Goal: Information Seeking & Learning: Learn about a topic

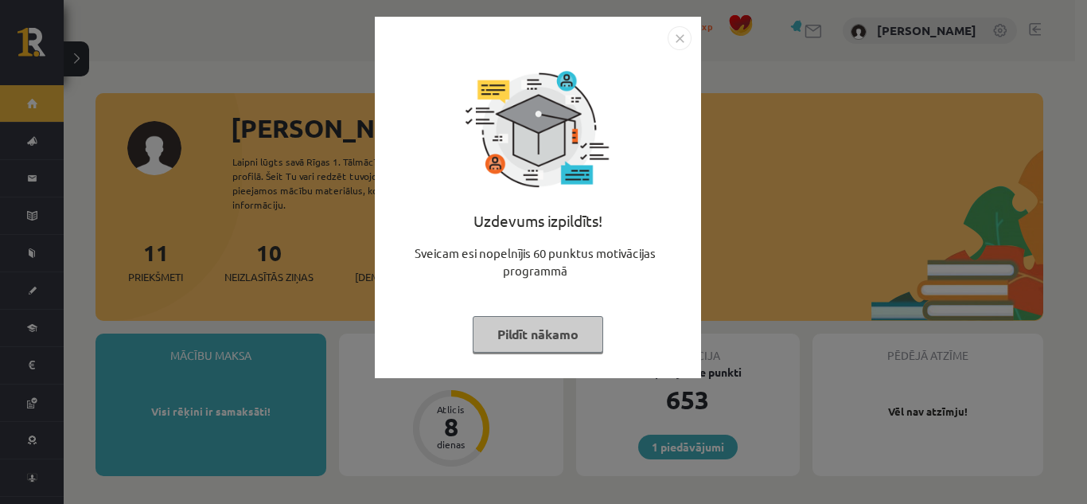
click at [507, 334] on button "Pildīt nākamo" at bounding box center [538, 334] width 131 height 37
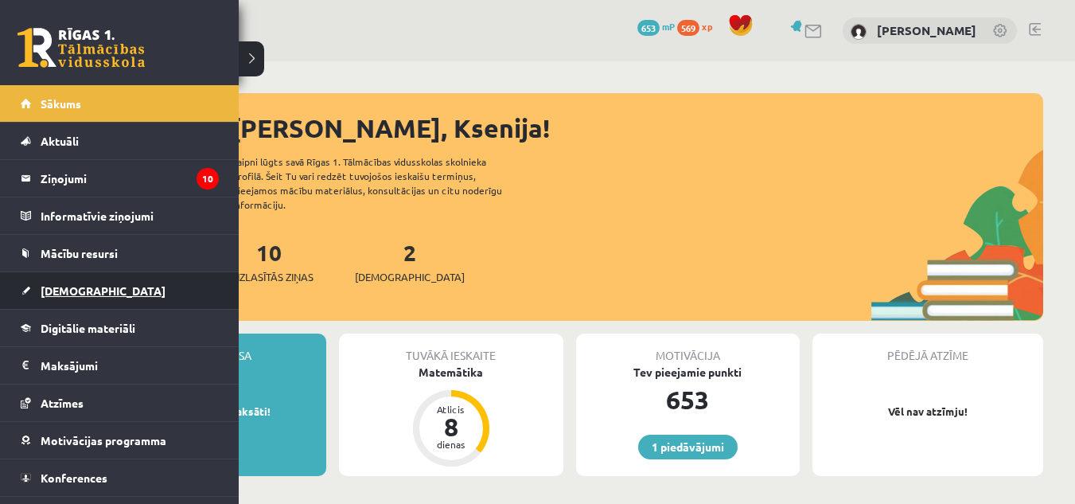
click at [101, 284] on link "[DEMOGRAPHIC_DATA]" at bounding box center [120, 290] width 198 height 37
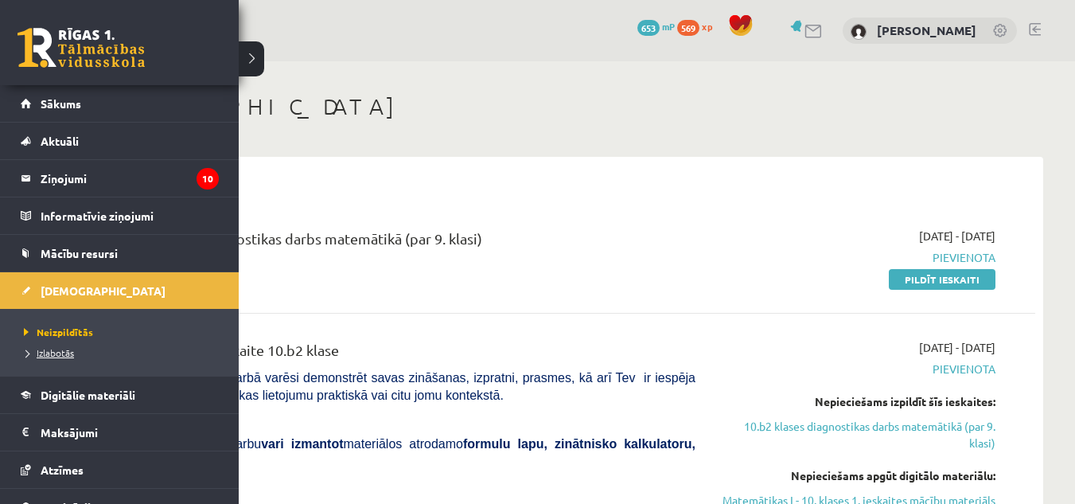
click at [83, 358] on link "Izlabotās" at bounding box center [121, 352] width 203 height 14
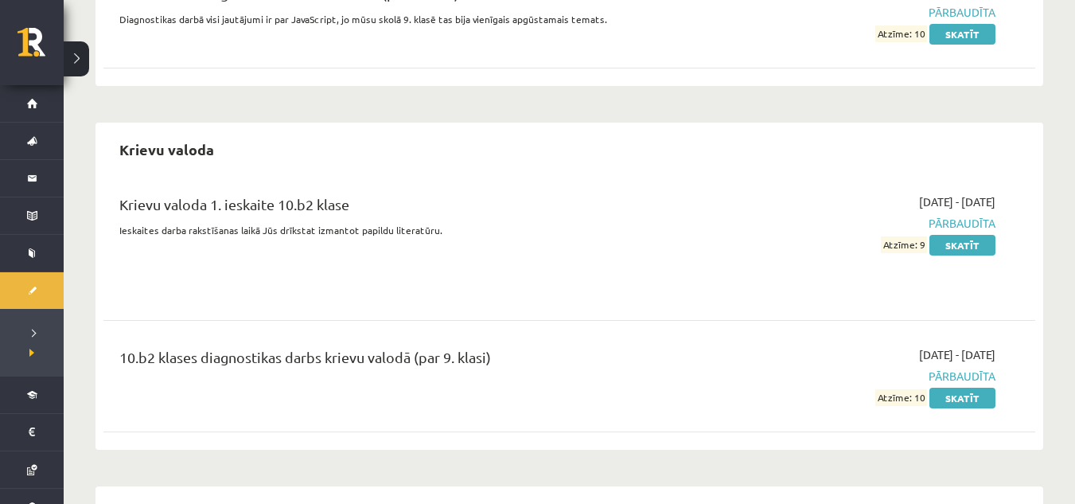
scroll to position [1313, 0]
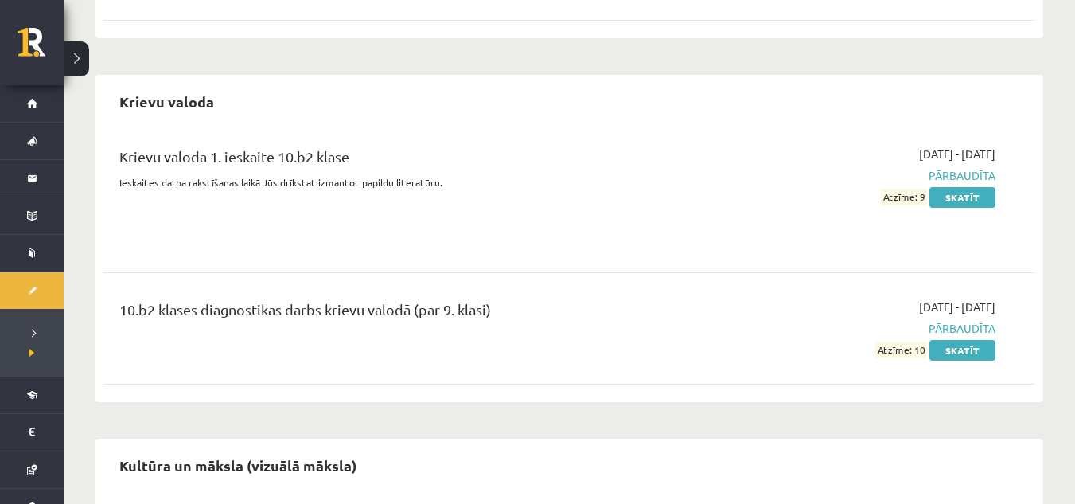
click at [1009, 300] on div "10.b2 klases diagnostikas darbs krievu valodā (par 9. klasi) 2025-10-01 - 2025-…" at bounding box center [569, 328] width 900 height 60
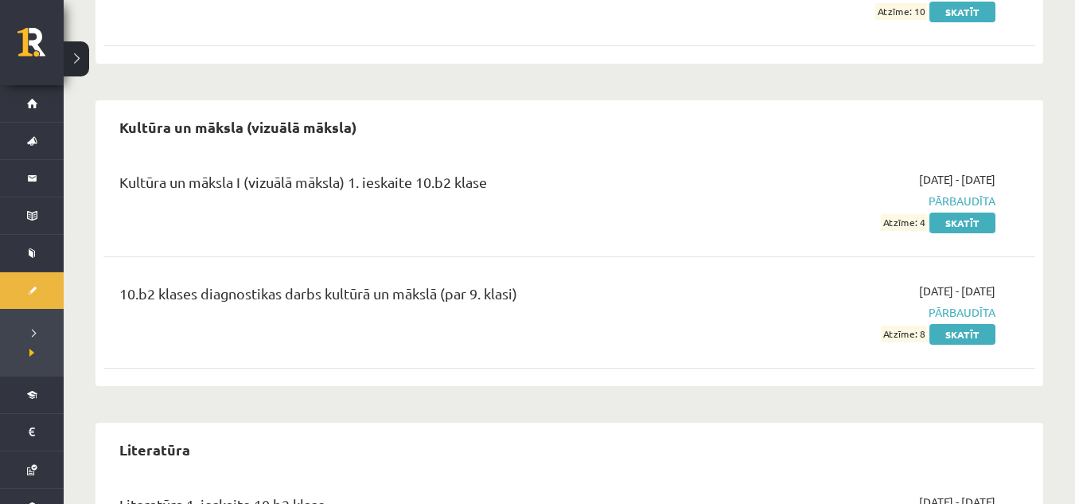
scroll to position [1870, 0]
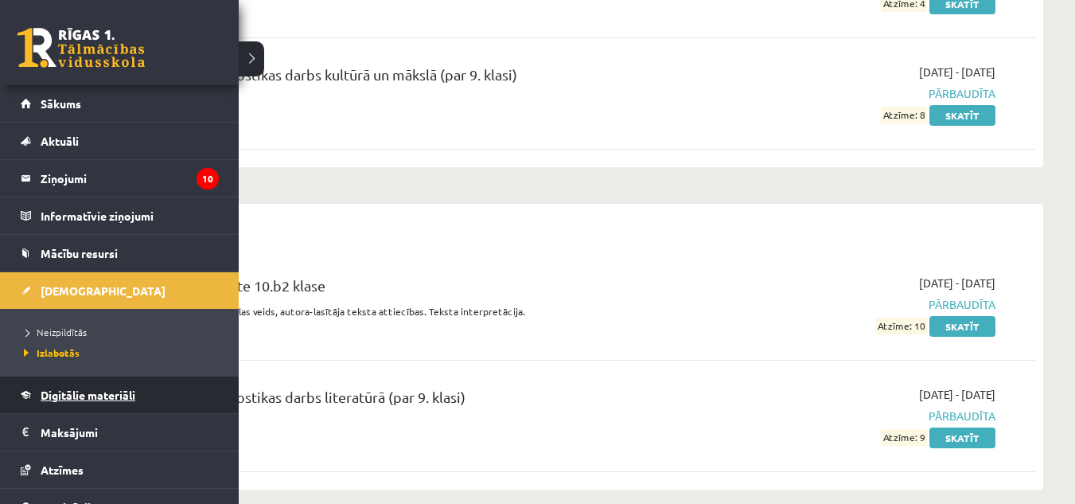
click at [181, 380] on link "Digitālie materiāli" at bounding box center [120, 394] width 198 height 37
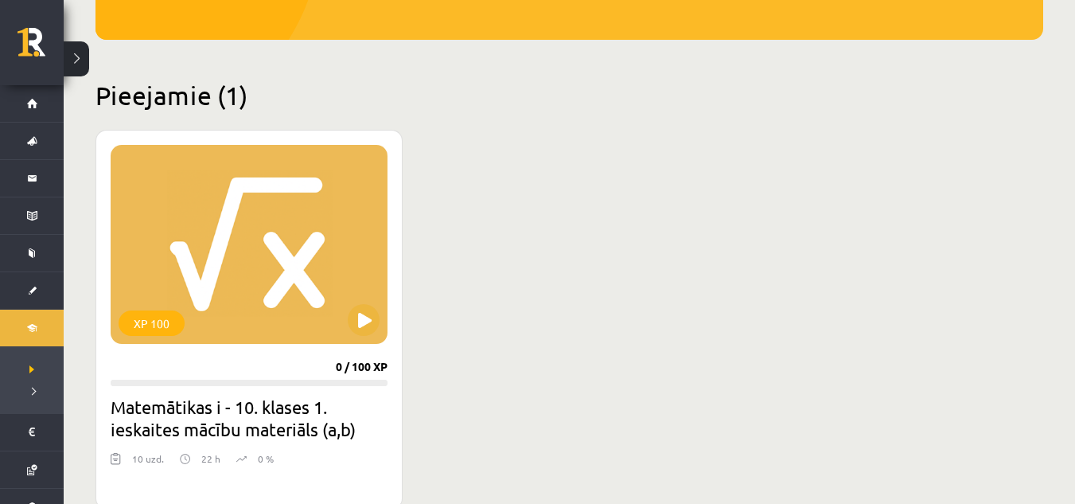
scroll to position [274, 0]
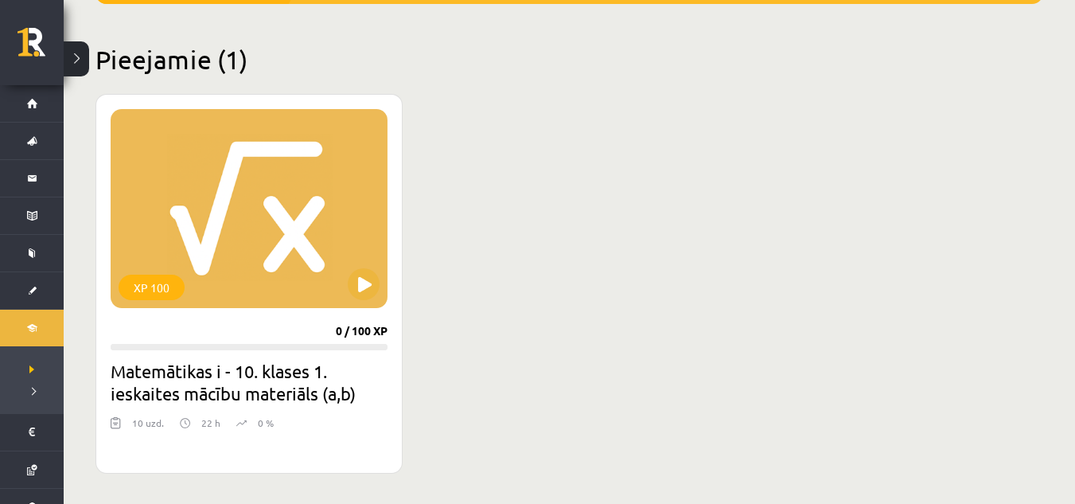
scroll to position [370, 0]
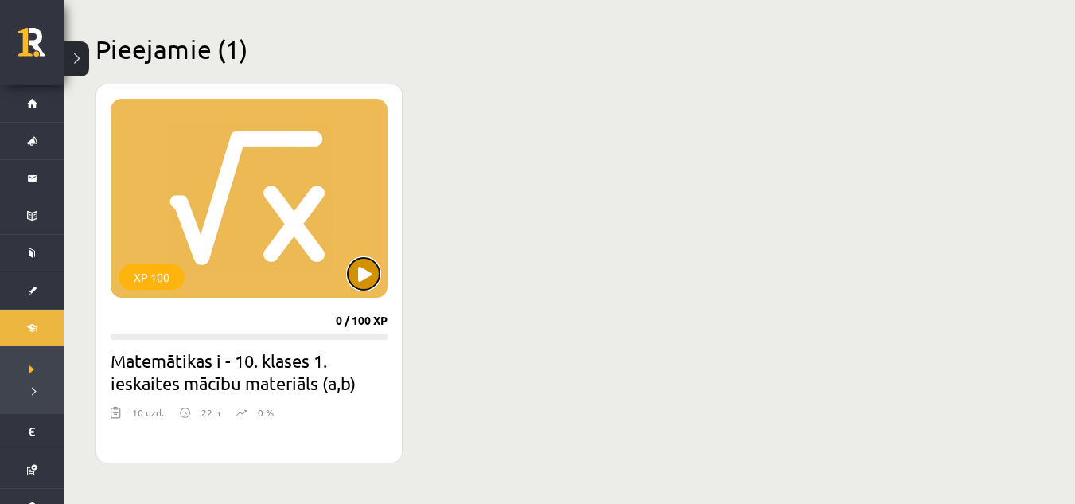
click at [355, 265] on button at bounding box center [364, 274] width 32 height 32
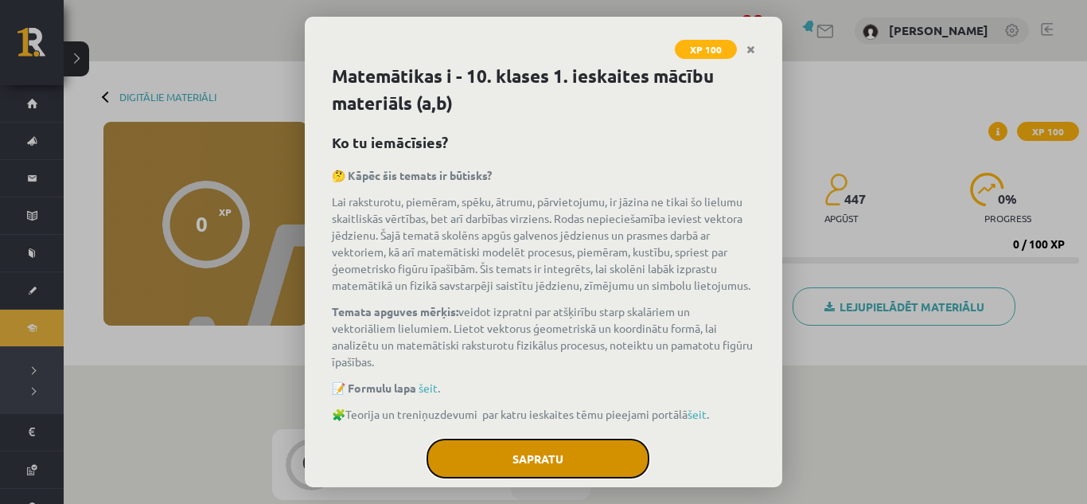
click at [487, 478] on button "Sapratu" at bounding box center [538, 459] width 223 height 40
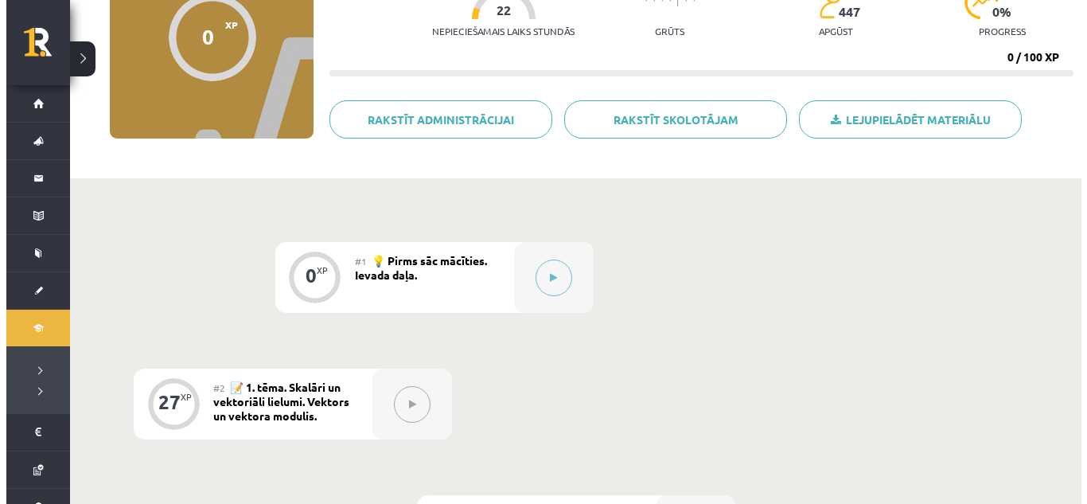
scroll to position [201, 0]
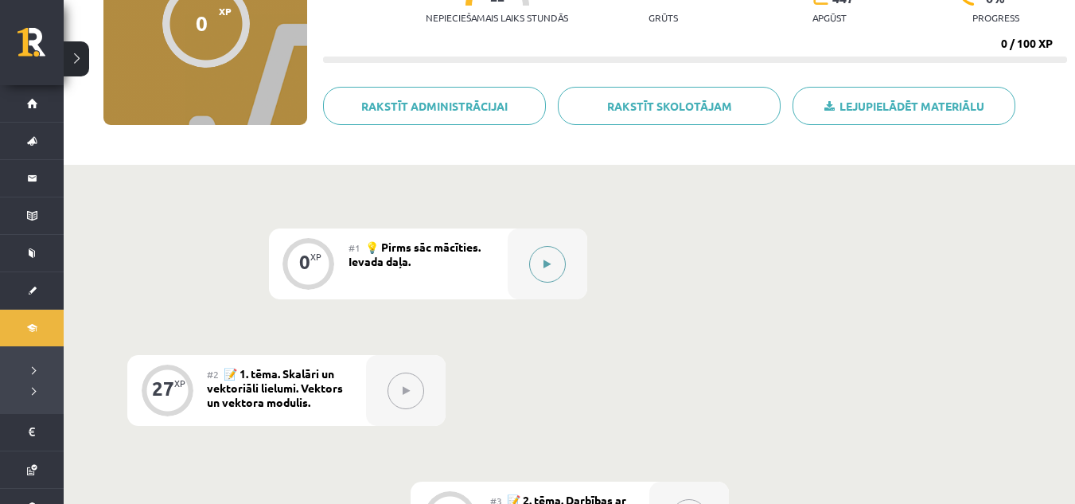
click at [558, 271] on button at bounding box center [547, 264] width 37 height 37
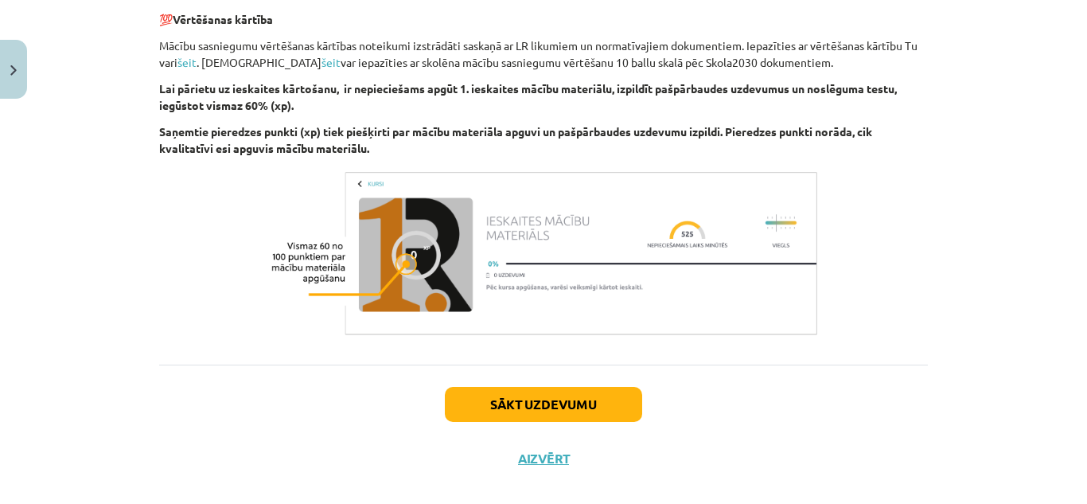
scroll to position [915, 0]
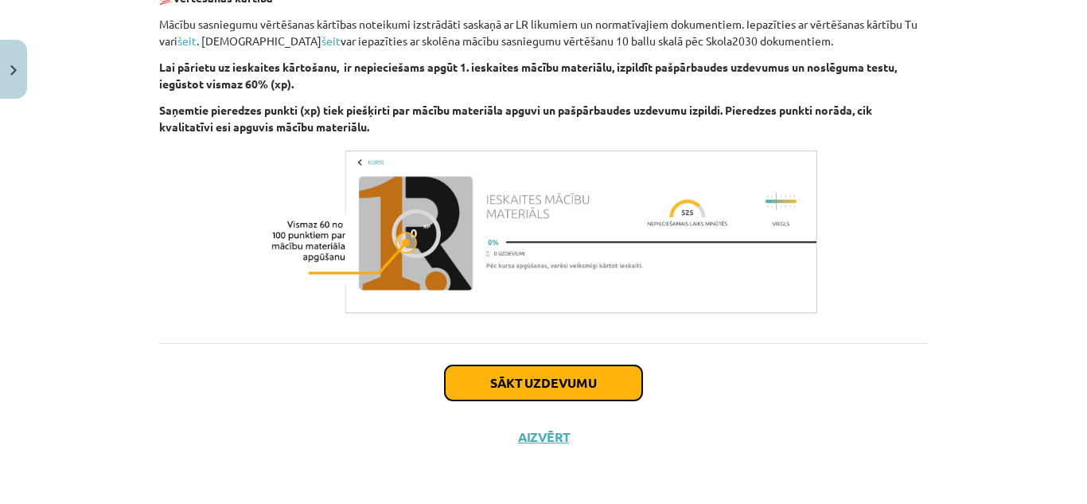
click at [482, 371] on button "Sākt uzdevumu" at bounding box center [543, 382] width 197 height 35
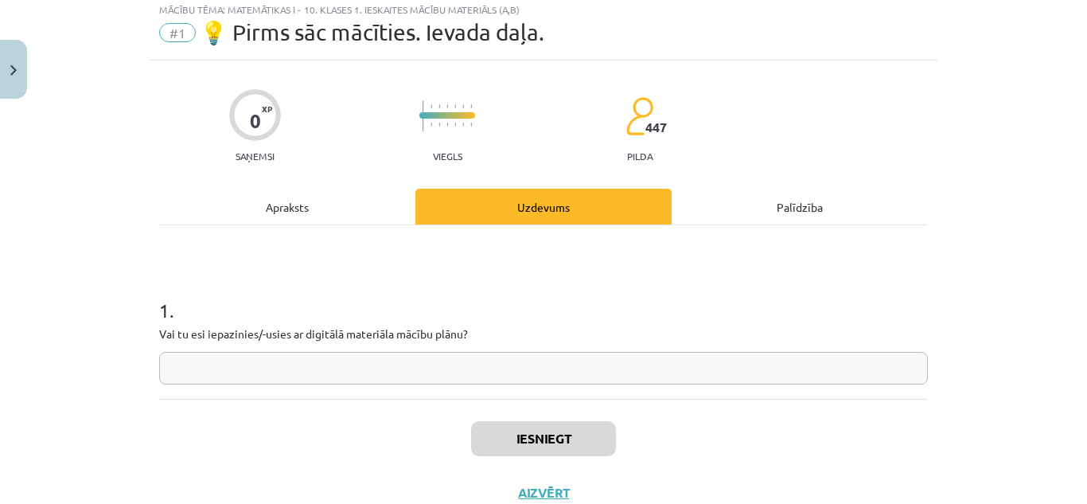
scroll to position [40, 0]
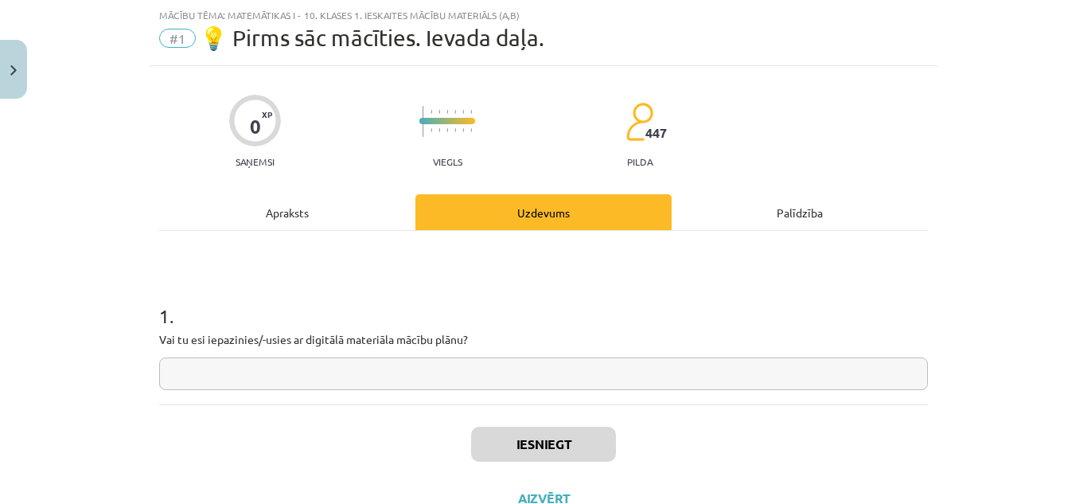
click at [470, 365] on input "text" at bounding box center [543, 373] width 769 height 33
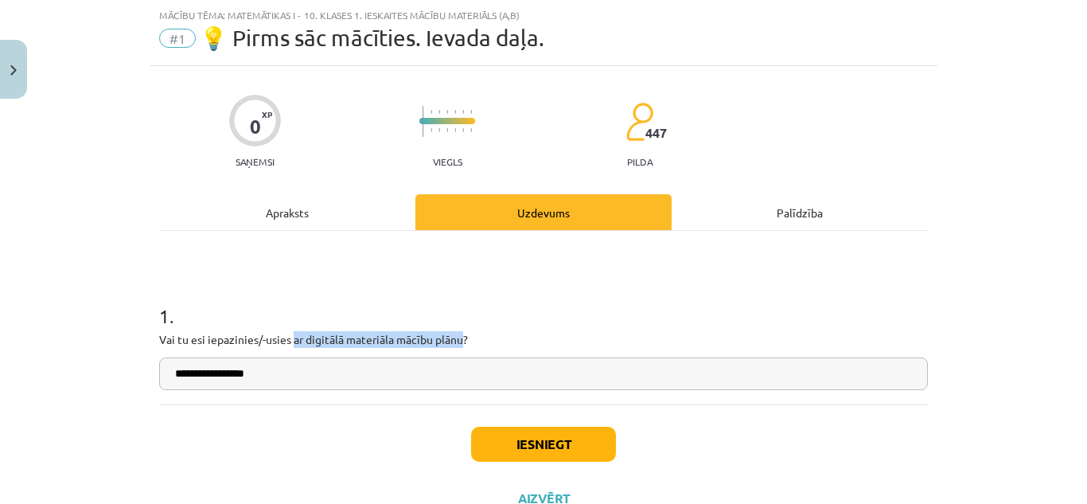
drag, startPoint x: 287, startPoint y: 337, endPoint x: 456, endPoint y: 347, distance: 169.8
click at [456, 347] on p "Vai tu esi iepazinies/-usies ar digitālā materiāla mācību plānu?" at bounding box center [543, 339] width 769 height 17
copy p "ar digitālā materiāla mācību plānu"
click at [416, 374] on input "**********" at bounding box center [543, 373] width 769 height 33
paste input "**********"
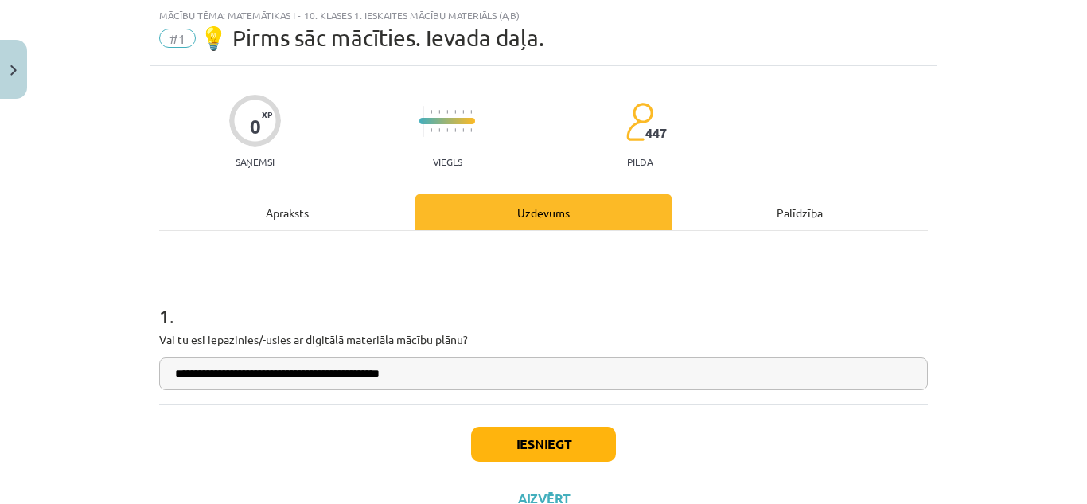
click at [239, 376] on input "**********" at bounding box center [543, 373] width 769 height 33
click at [243, 378] on input "**********" at bounding box center [543, 373] width 769 height 33
click at [229, 371] on input "**********" at bounding box center [543, 373] width 769 height 33
click at [230, 371] on input "**********" at bounding box center [543, 373] width 769 height 33
click at [433, 385] on input "**********" at bounding box center [543, 373] width 769 height 33
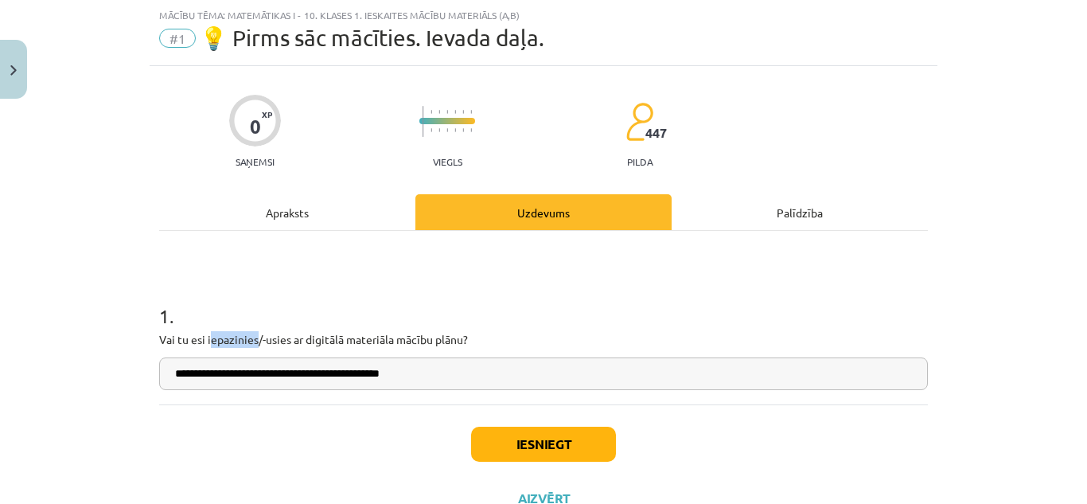
drag, startPoint x: 251, startPoint y: 338, endPoint x: 204, endPoint y: 340, distance: 47.0
click at [204, 340] on p "Vai tu esi iepazinies/-usies ar digitālā materiāla mācību plānu?" at bounding box center [543, 339] width 769 height 17
click at [240, 369] on input "**********" at bounding box center [543, 373] width 769 height 33
click at [241, 373] on input "**********" at bounding box center [543, 373] width 769 height 33
click at [244, 375] on input "**********" at bounding box center [543, 373] width 769 height 33
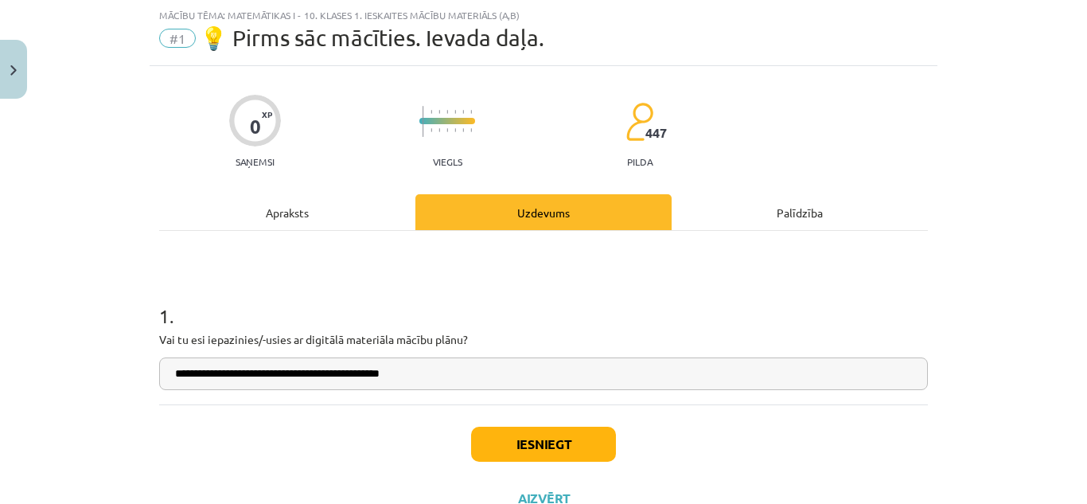
type input "**********"
click at [495, 440] on button "Iesniegt" at bounding box center [543, 444] width 145 height 35
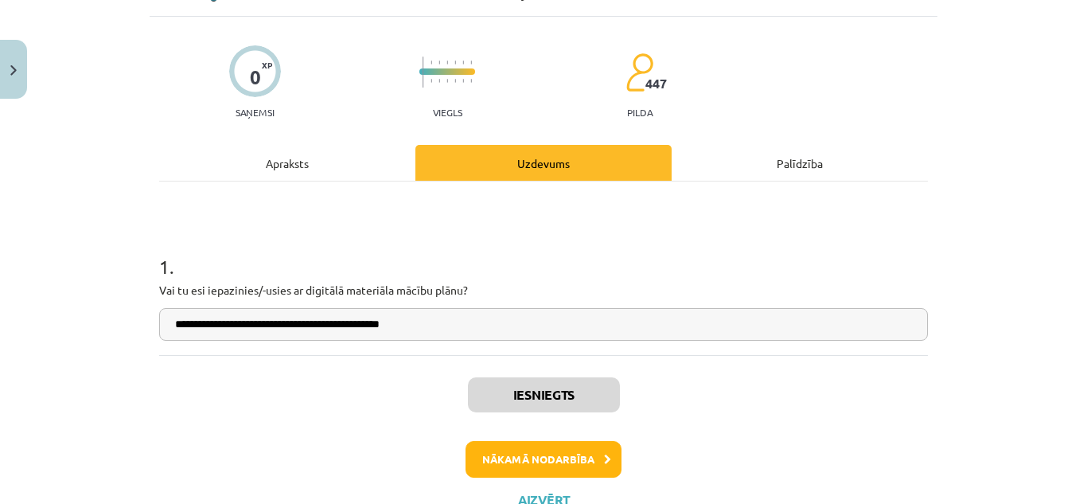
scroll to position [99, 0]
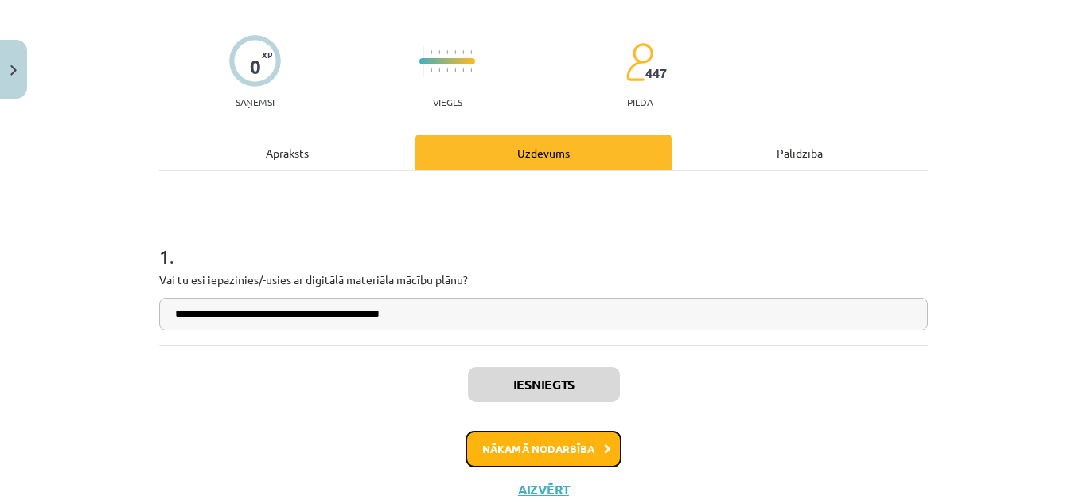
click at [556, 451] on button "Nākamā nodarbība" at bounding box center [544, 449] width 156 height 37
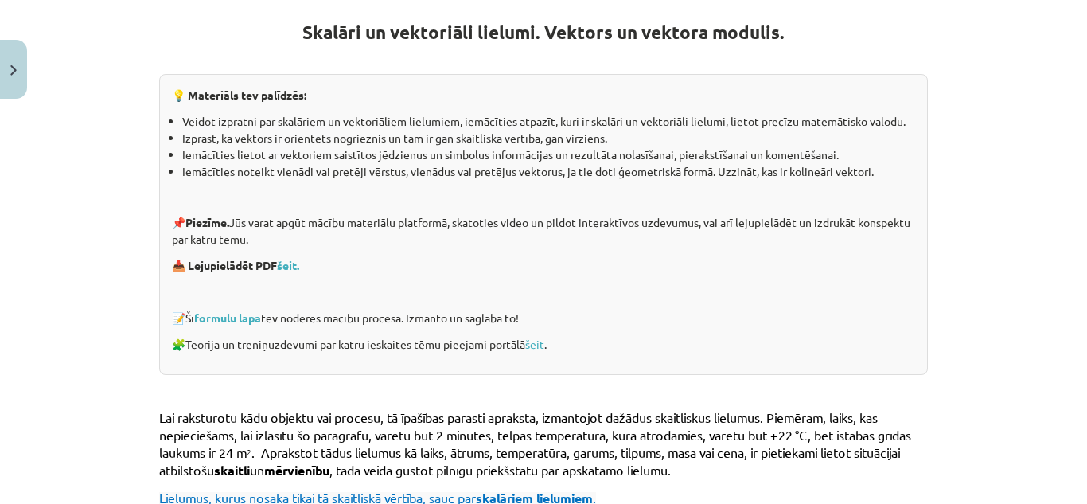
scroll to position [298, 0]
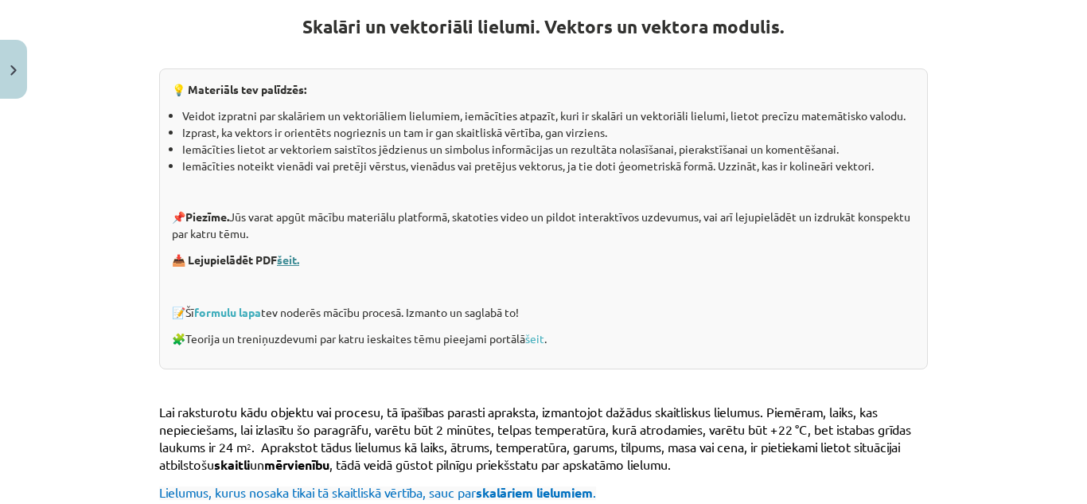
click at [289, 259] on link "šeit." at bounding box center [288, 259] width 22 height 14
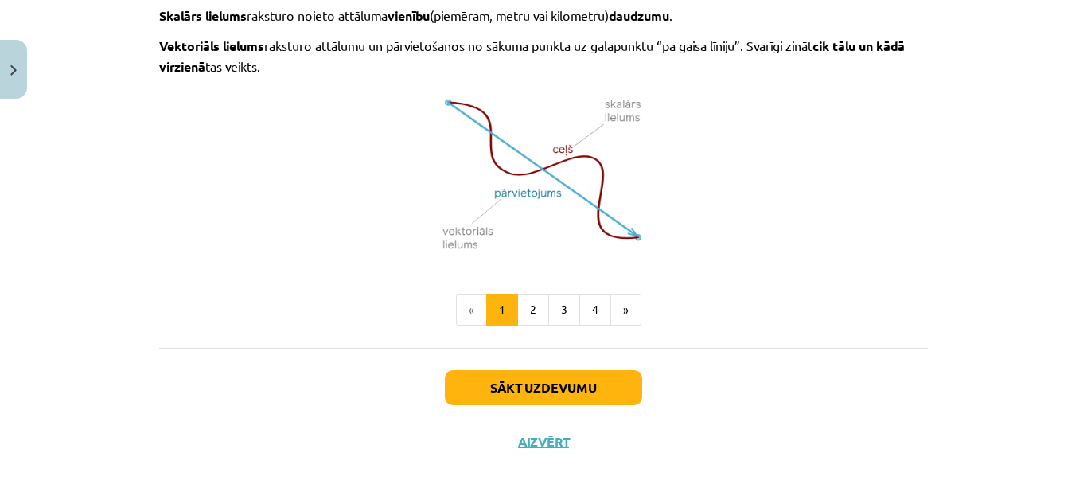
scroll to position [1133, 0]
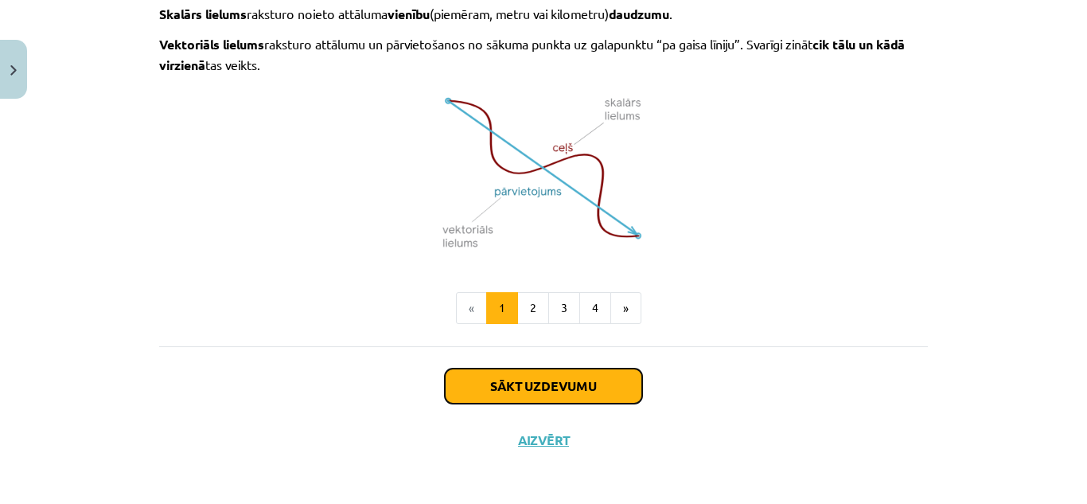
click at [603, 381] on button "Sākt uzdevumu" at bounding box center [543, 386] width 197 height 35
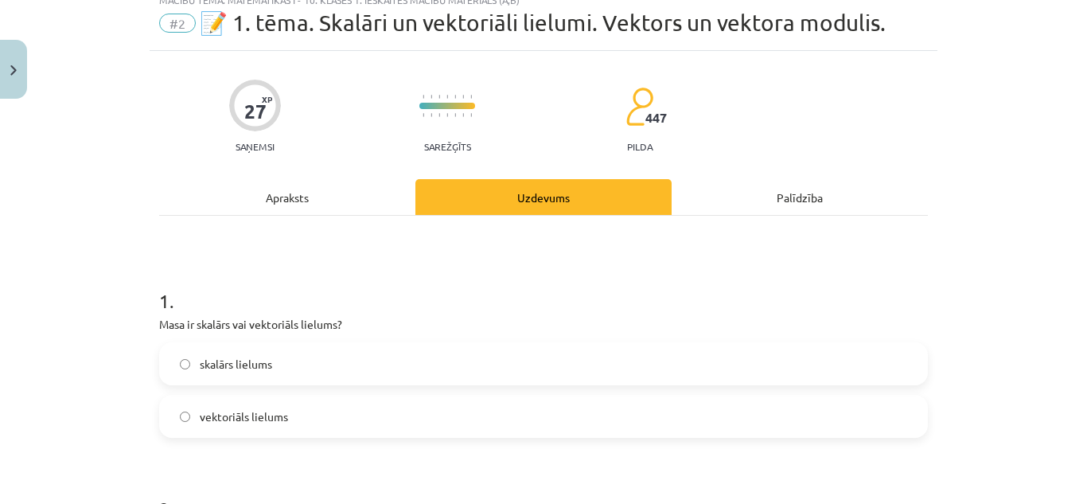
scroll to position [40, 0]
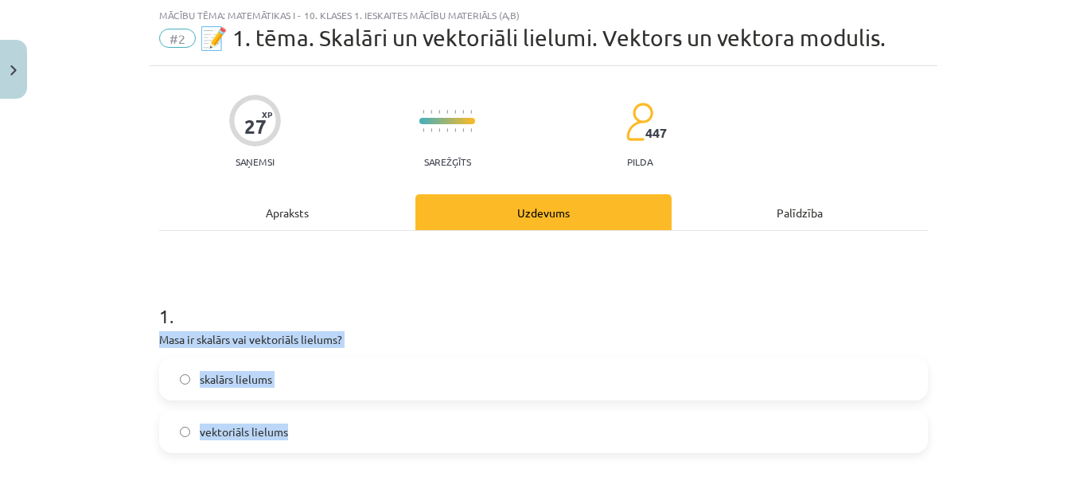
drag, startPoint x: 150, startPoint y: 335, endPoint x: 302, endPoint y: 424, distance: 176.2
copy div "Masa ir skalārs vai vektoriāls lielums? skalārs lielums vektoriāls lielums"
click at [363, 370] on label "skalārs lielums" at bounding box center [544, 379] width 766 height 40
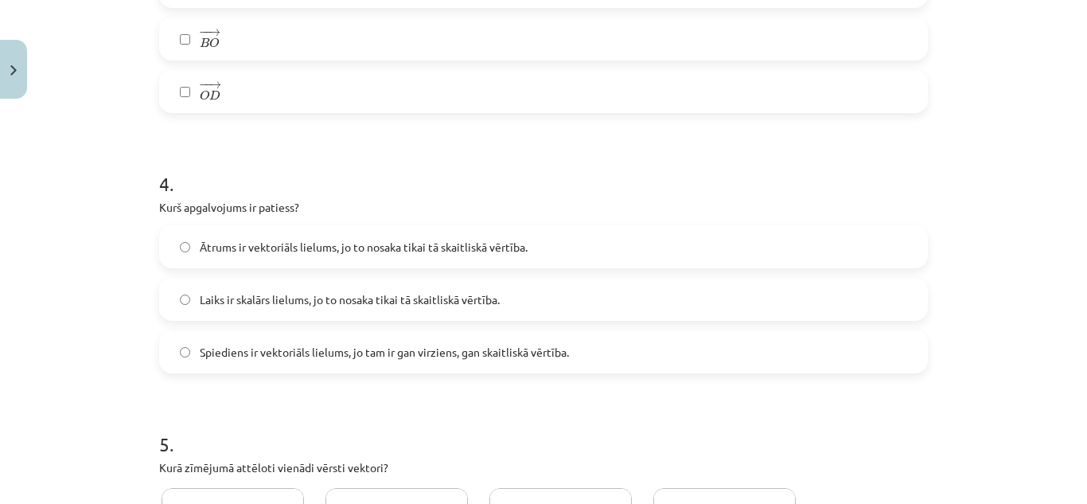
scroll to position [1683, 0]
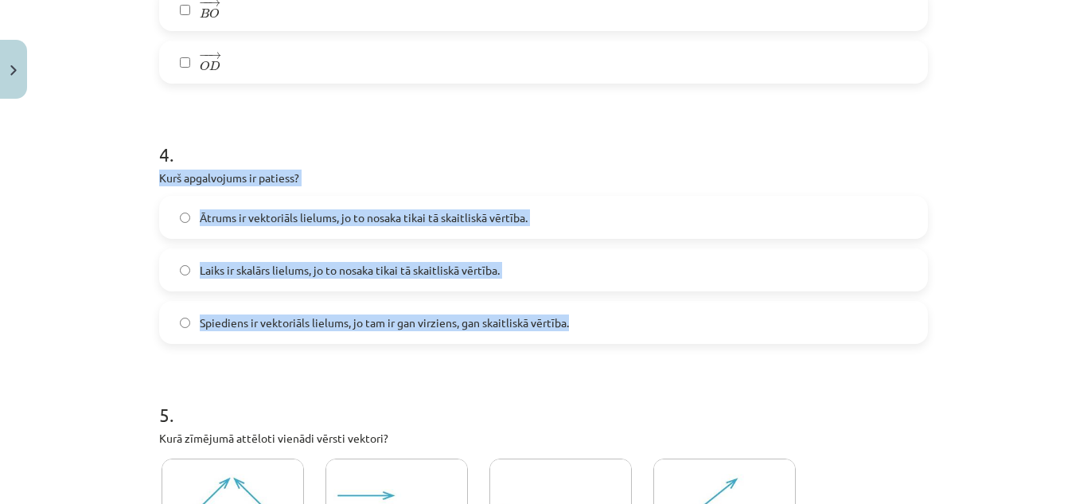
drag, startPoint x: 150, startPoint y: 181, endPoint x: 679, endPoint y: 318, distance: 545.7
copy div "Kurš apgalvojums ir patiess? Ātrums ir vektoriāls lielums, jo to nosaka tikai t…"
click at [531, 267] on label "Laiks ir skalārs lielums, jo to nosaka tikai tā skaitliskā vērtība." at bounding box center [544, 270] width 766 height 40
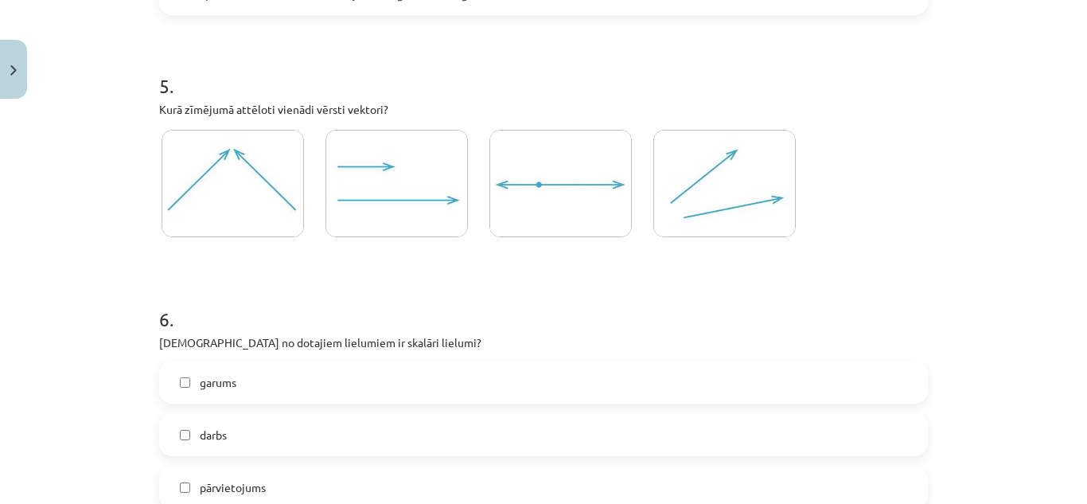
scroll to position [2022, 0]
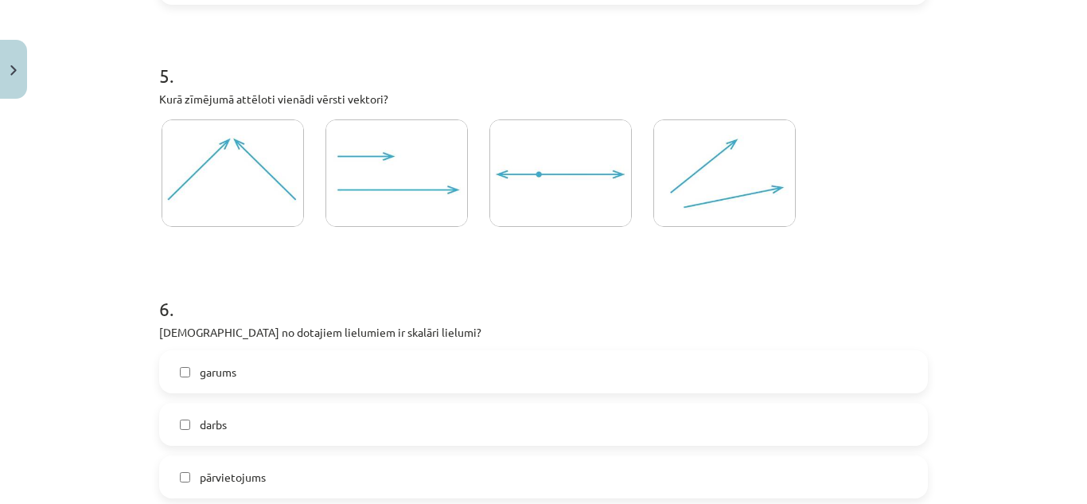
click at [673, 169] on img at bounding box center [724, 172] width 142 height 107
click at [487, 191] on label at bounding box center [560, 173] width 147 height 112
click at [658, 182] on img at bounding box center [724, 172] width 142 height 107
click at [425, 195] on img at bounding box center [397, 172] width 142 height 107
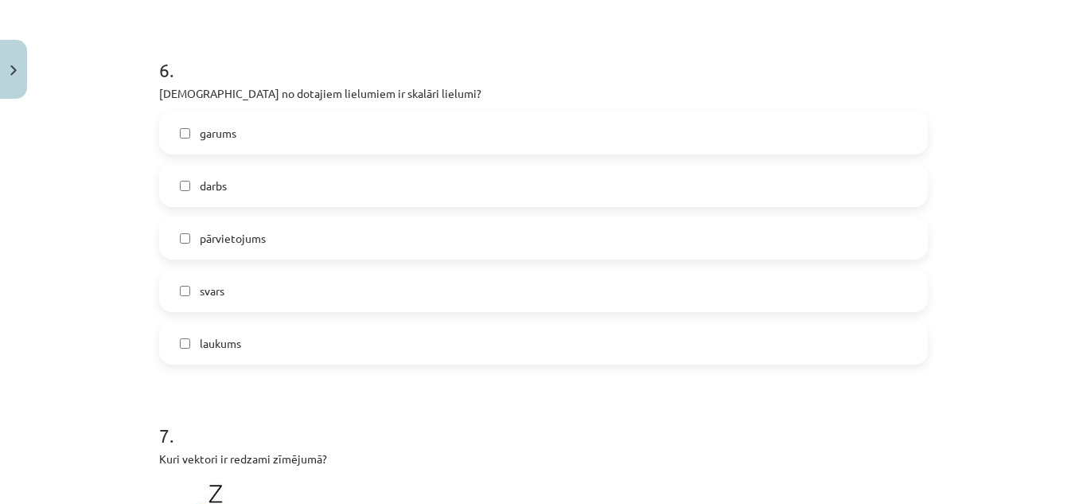
scroll to position [2230, 0]
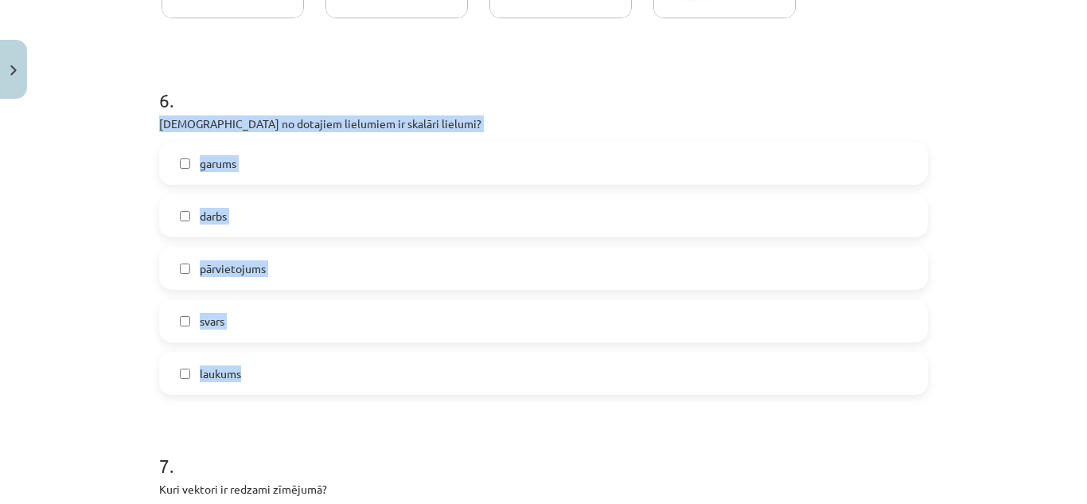
drag, startPoint x: 146, startPoint y: 123, endPoint x: 274, endPoint y: 388, distance: 295.1
copy div "[DEMOGRAPHIC_DATA] no dotajiem lielumiem ir skalāri lielumi? garums darbs pārvi…"
click at [322, 176] on label "garums" at bounding box center [544, 163] width 766 height 40
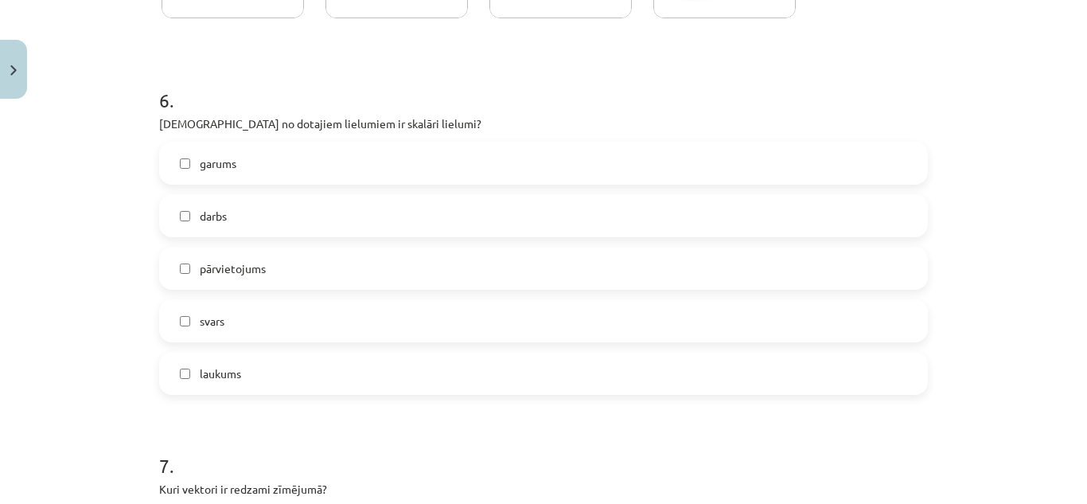
click at [334, 220] on label "darbs" at bounding box center [544, 216] width 766 height 40
click at [308, 362] on label "laukums" at bounding box center [544, 373] width 766 height 40
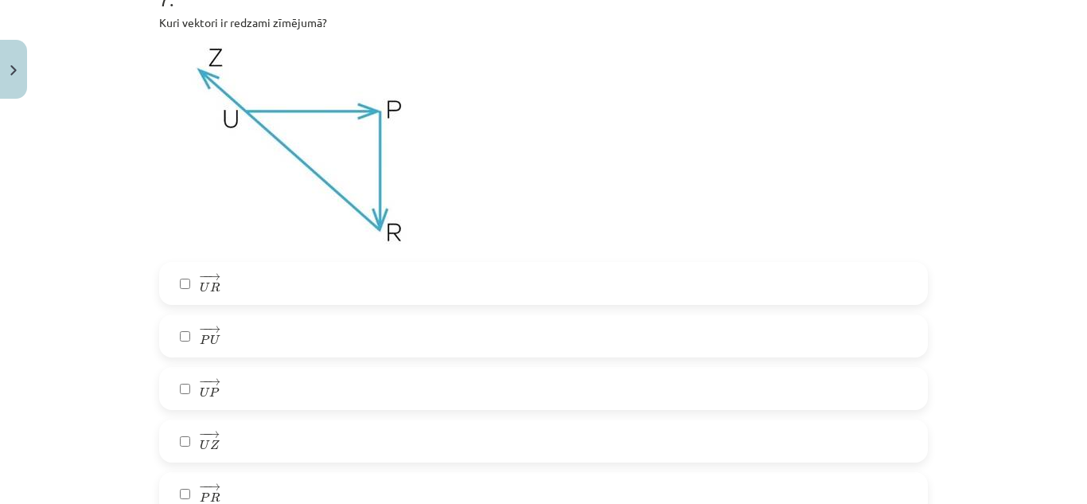
scroll to position [2686, 0]
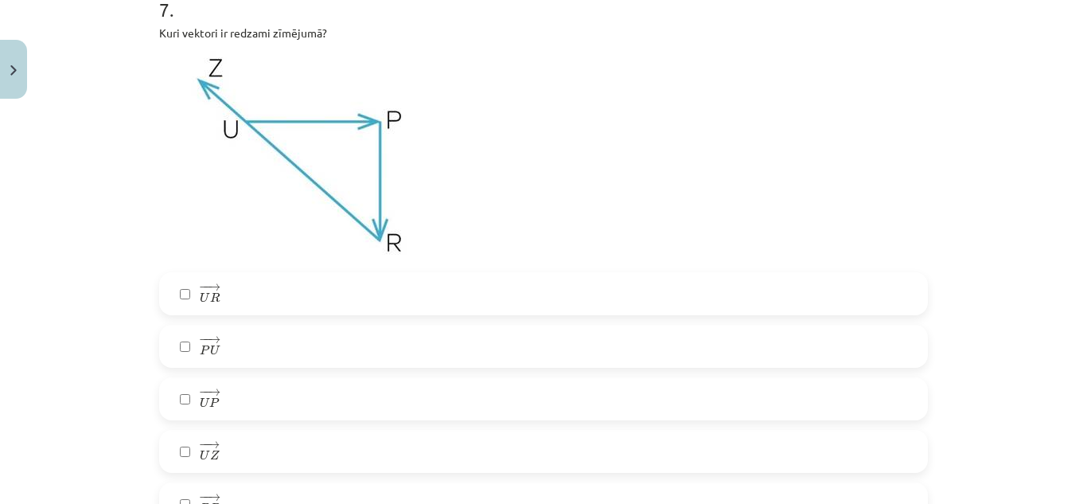
click at [494, 384] on label "− − → U P U P →" at bounding box center [544, 399] width 766 height 40
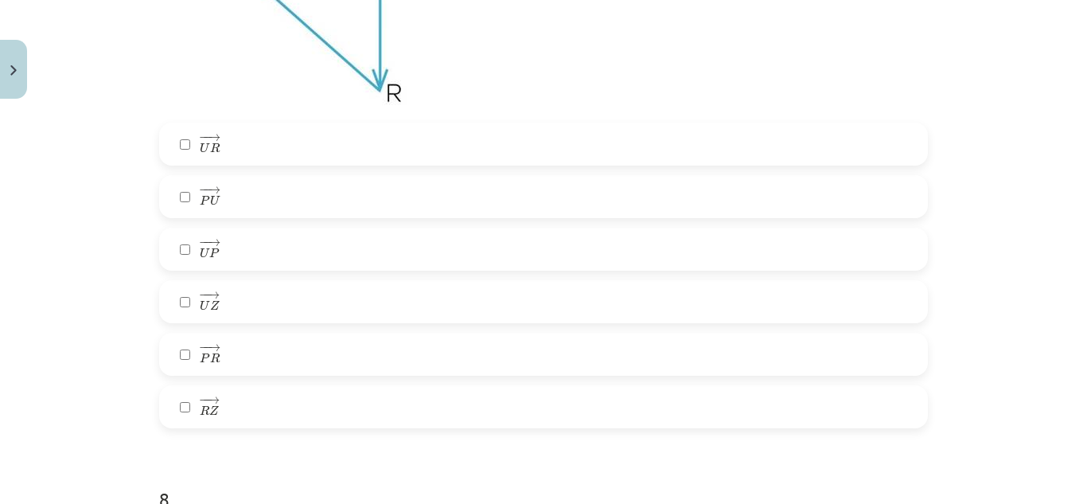
scroll to position [2856, 0]
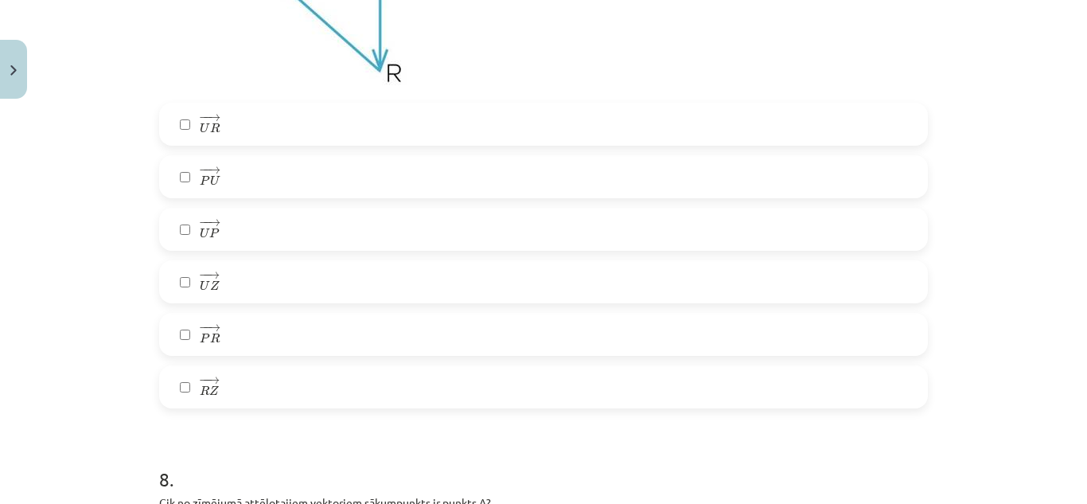
click at [543, 337] on label "− − → P R P R →" at bounding box center [544, 334] width 766 height 40
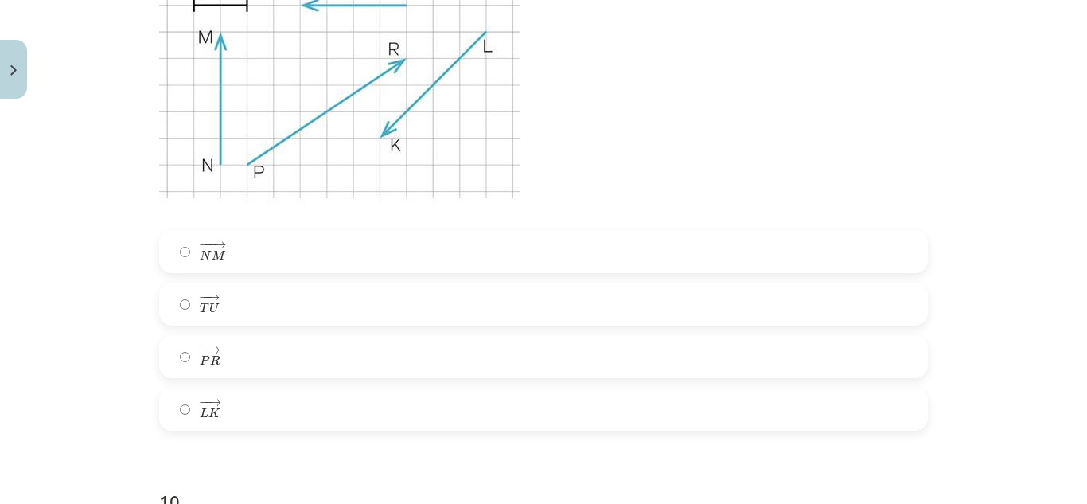
scroll to position [4061, 0]
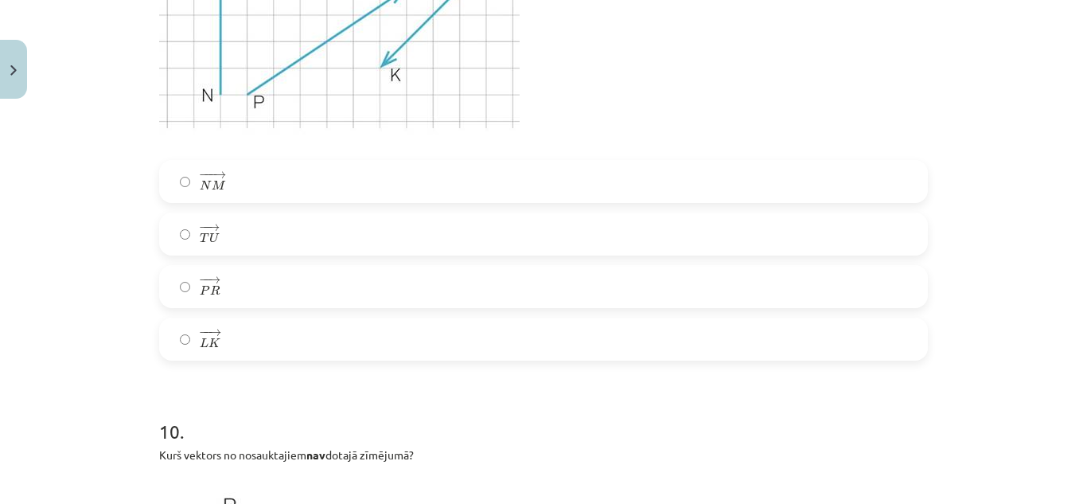
click at [236, 210] on div "− −− → N M N M → − − → T U T U → − − → P R P R → − − → L K L K →" at bounding box center [543, 260] width 769 height 201
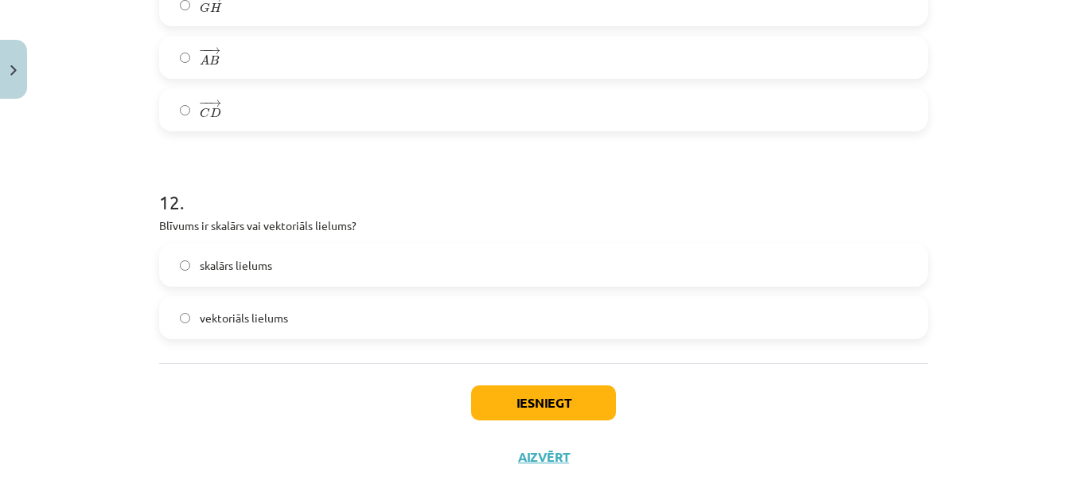
scroll to position [5425, 0]
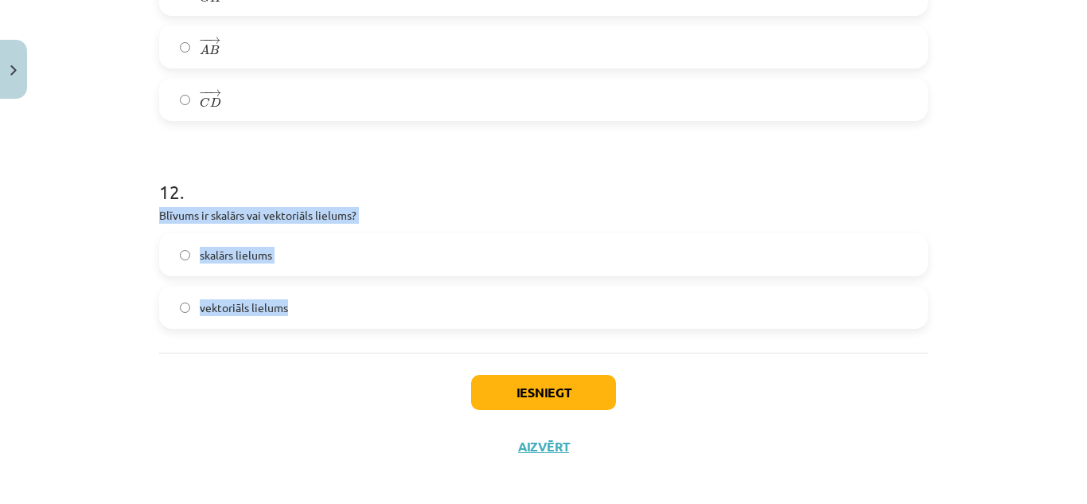
drag, startPoint x: 154, startPoint y: 216, endPoint x: 304, endPoint y: 319, distance: 182.6
click at [304, 319] on div "12 . Blīvums ir skalārs vai vektoriāls lielums? skalārs lielums vektoriāls liel…" at bounding box center [543, 241] width 769 height 176
copy div "Blīvums ir skalārs vai vektoriāls lielums? skalārs lielums vektoriāls lielums"
click at [365, 266] on label "skalārs lielums" at bounding box center [544, 255] width 766 height 40
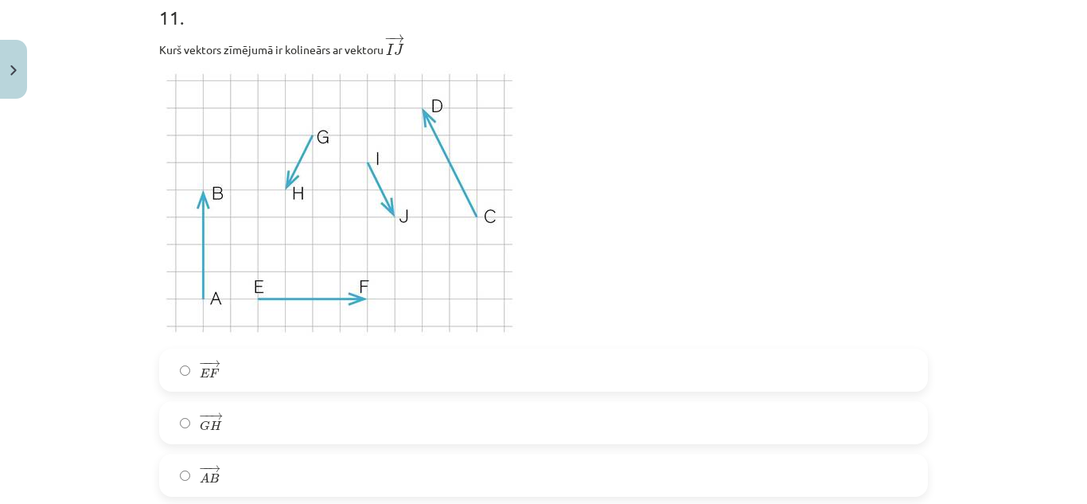
scroll to position [5437, 0]
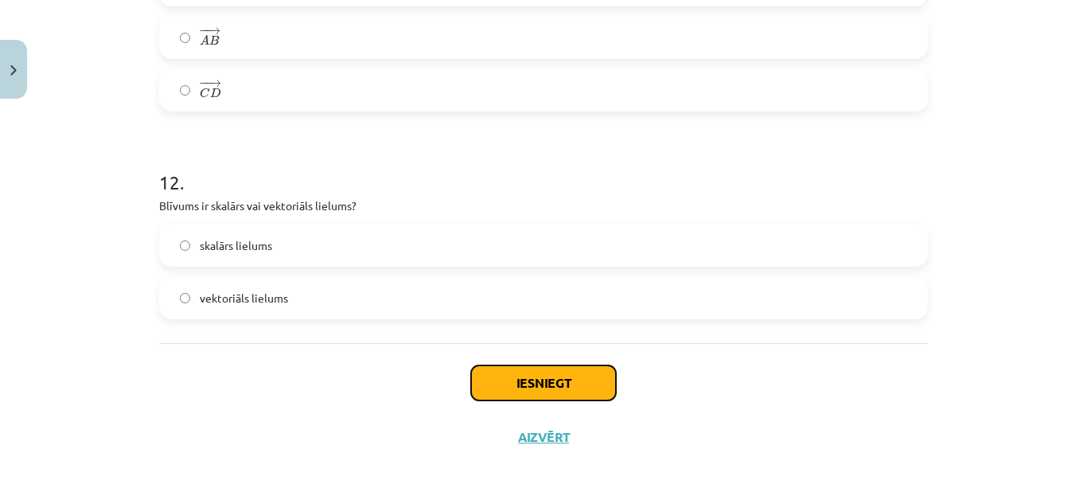
click at [509, 377] on button "Iesniegt" at bounding box center [543, 382] width 145 height 35
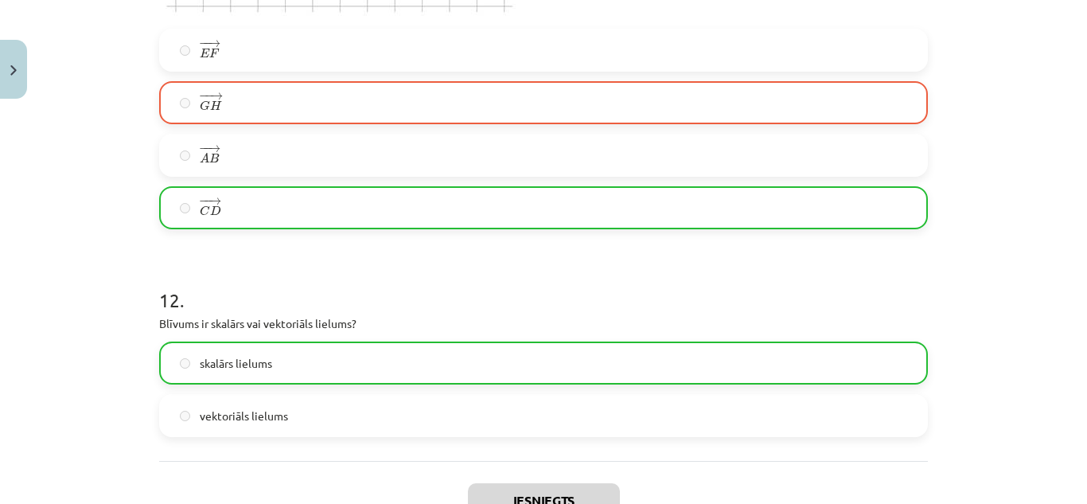
scroll to position [5488, 0]
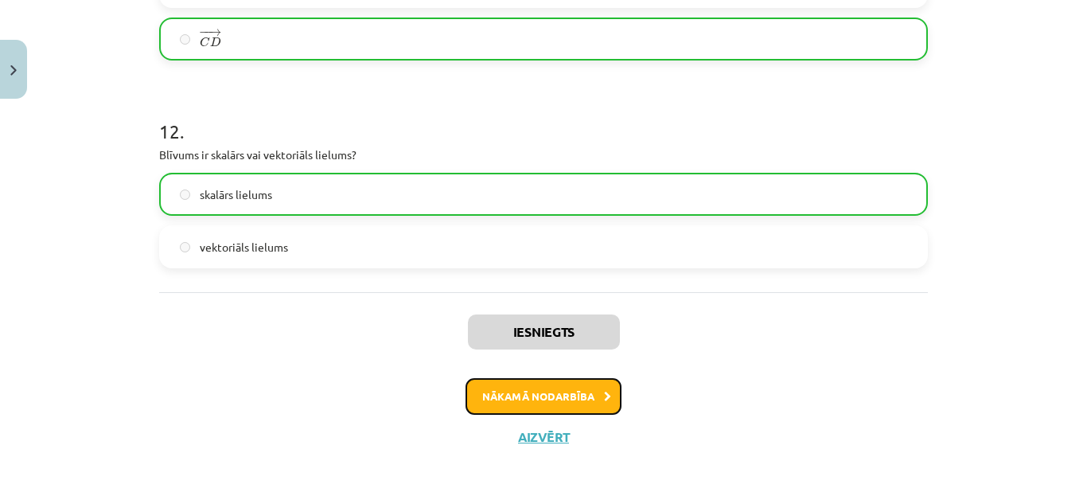
click at [584, 391] on button "Nākamā nodarbība" at bounding box center [544, 396] width 156 height 37
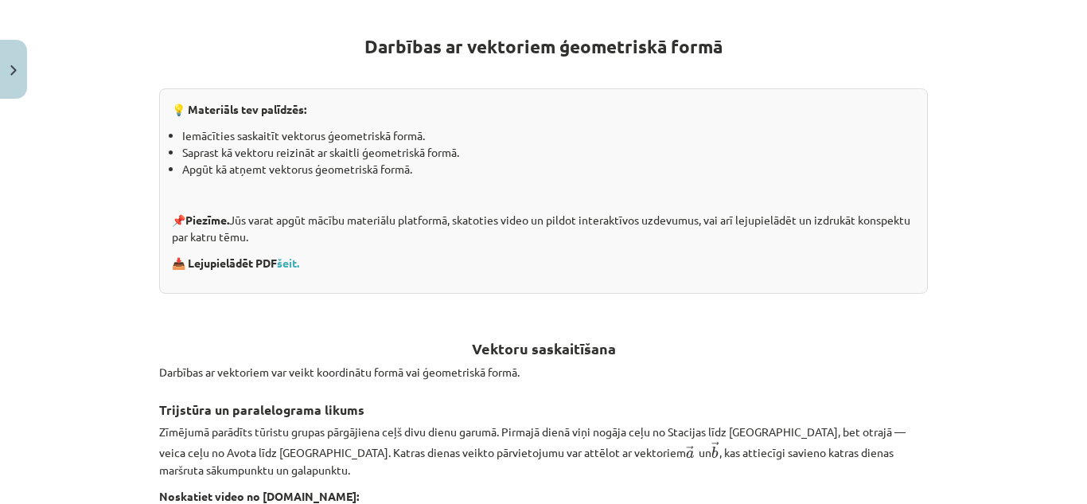
scroll to position [283, 0]
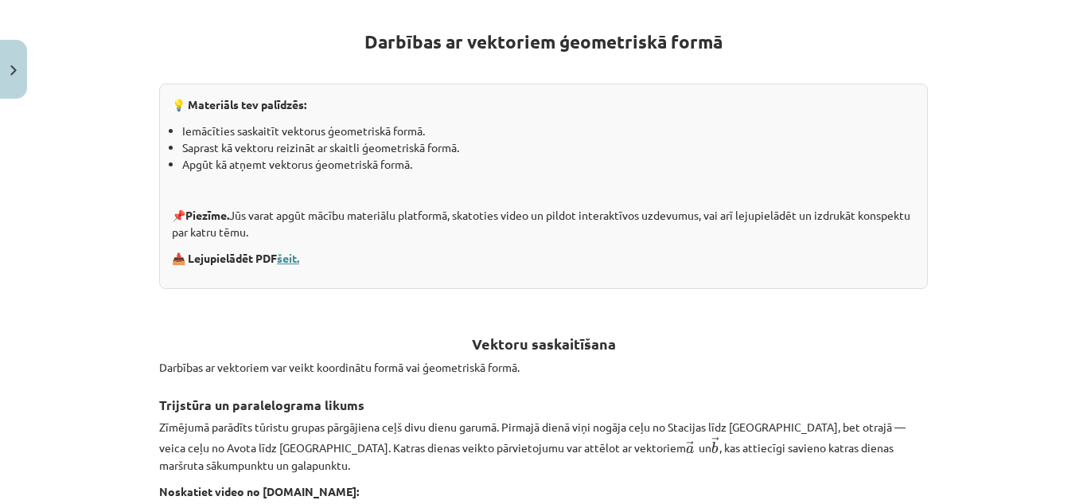
click at [280, 256] on link "šeit." at bounding box center [288, 258] width 22 height 14
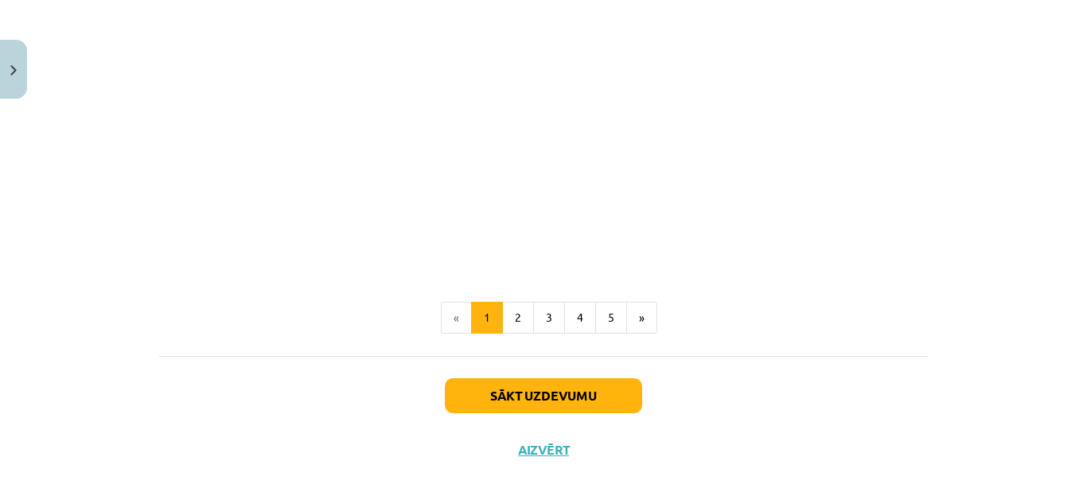
scroll to position [2521, 0]
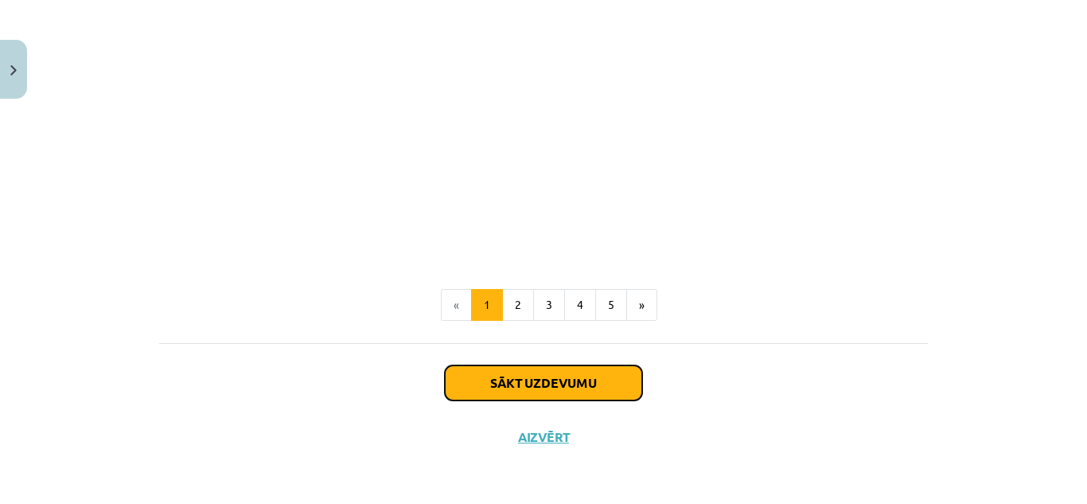
click at [545, 384] on button "Sākt uzdevumu" at bounding box center [543, 382] width 197 height 35
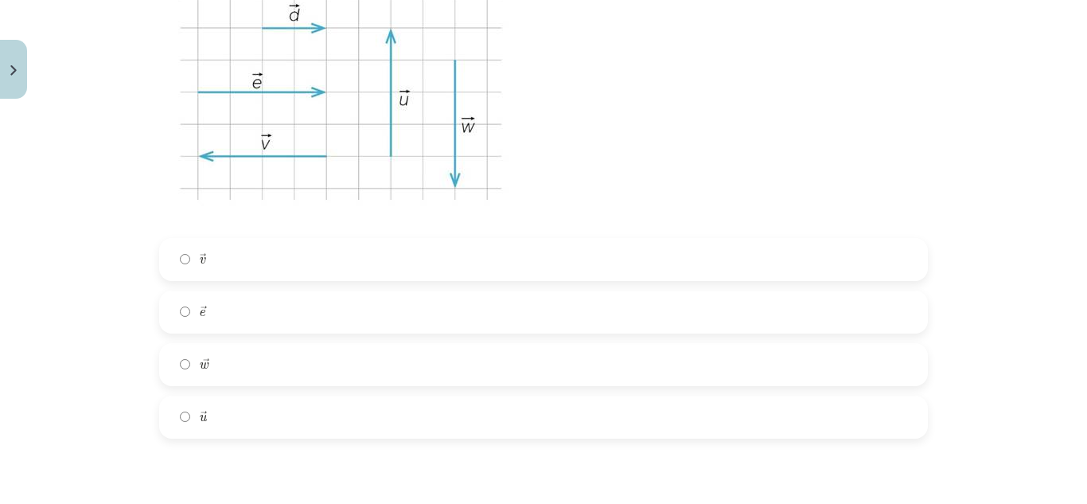
scroll to position [1063, 0]
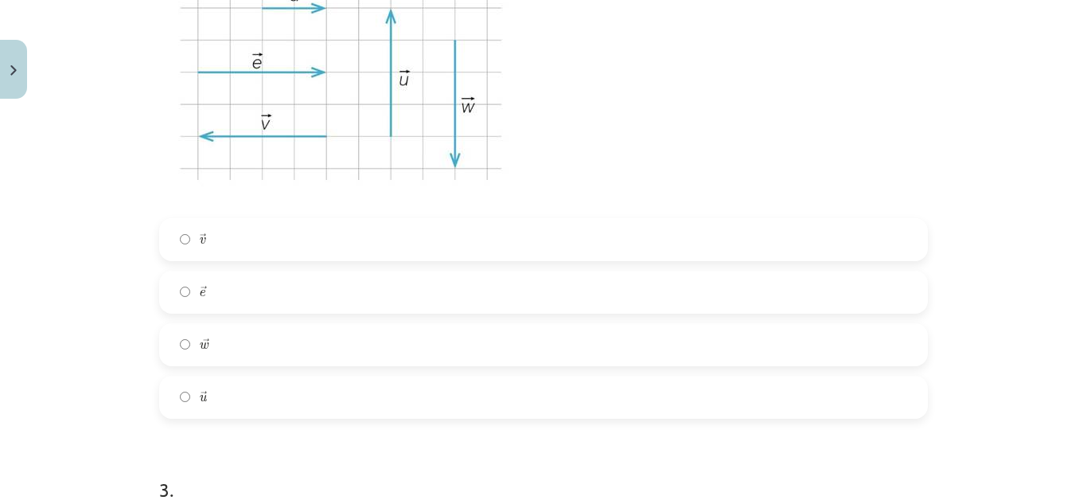
click at [181, 283] on label "→ e e →" at bounding box center [544, 292] width 766 height 40
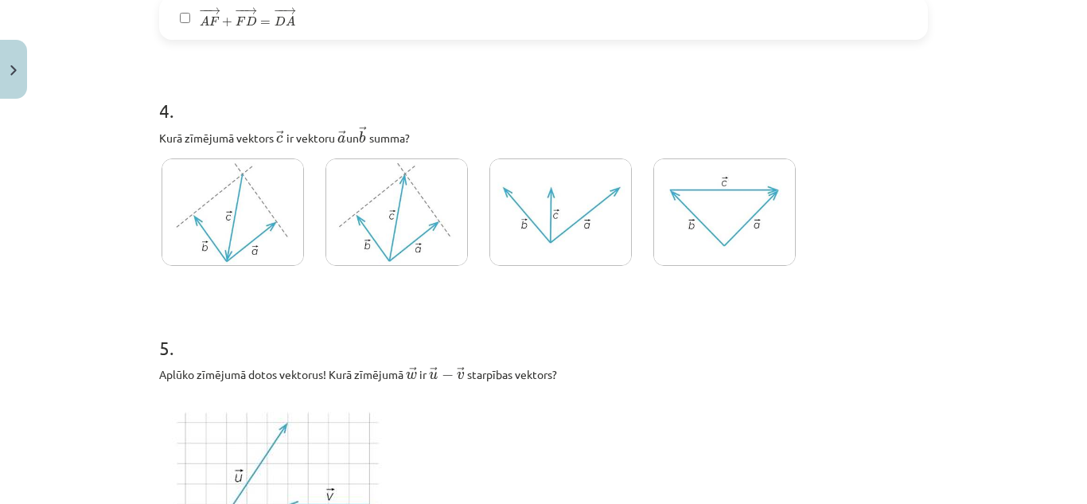
scroll to position [2068, 0]
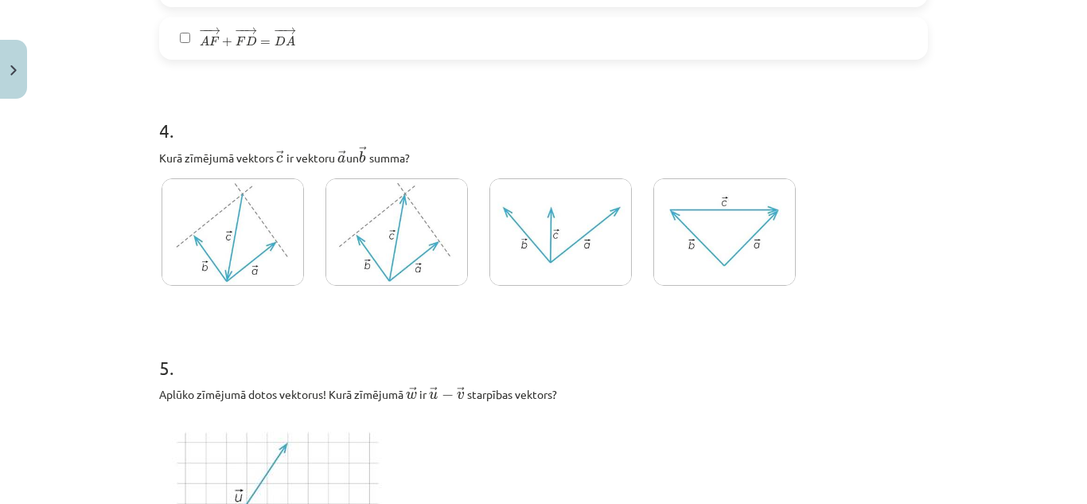
click at [369, 252] on img at bounding box center [397, 231] width 142 height 107
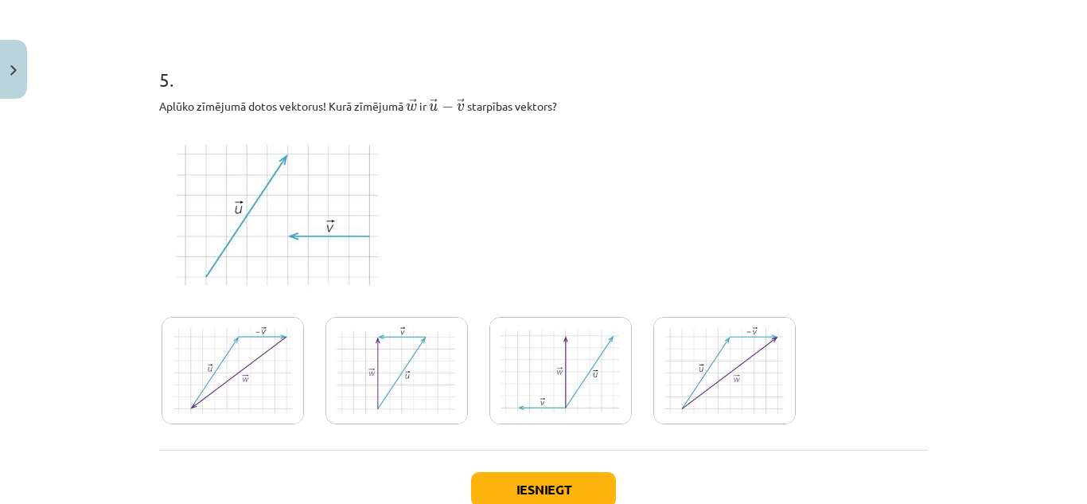
scroll to position [2361, 0]
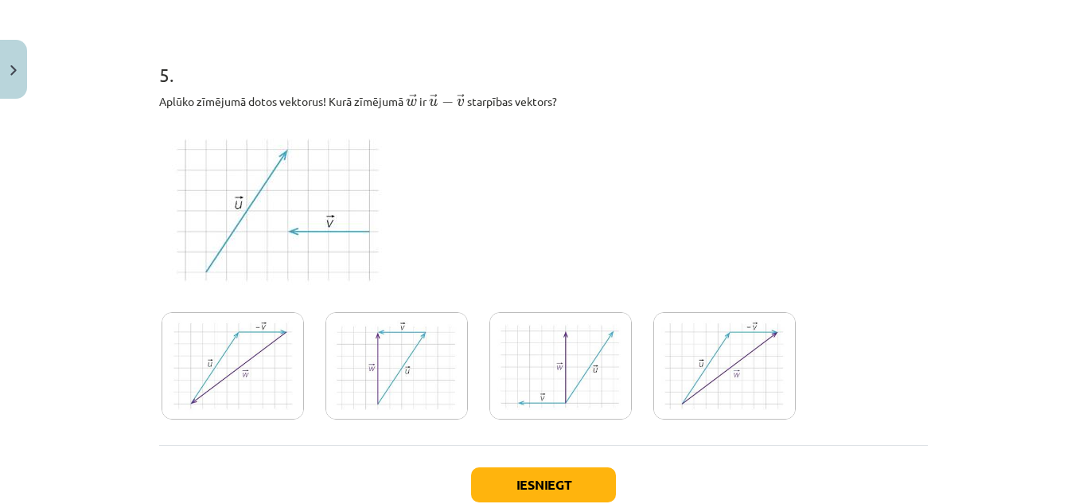
click at [560, 346] on img at bounding box center [560, 365] width 142 height 107
click at [252, 399] on img at bounding box center [233, 365] width 142 height 107
click at [347, 408] on img at bounding box center [397, 365] width 142 height 107
click at [487, 477] on button "Iesniegt" at bounding box center [543, 484] width 145 height 35
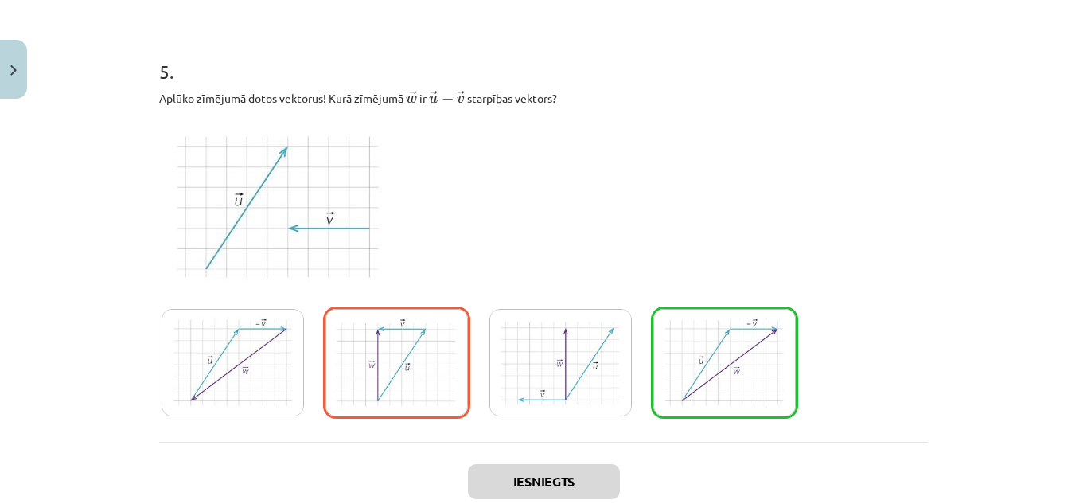
scroll to position [2516, 0]
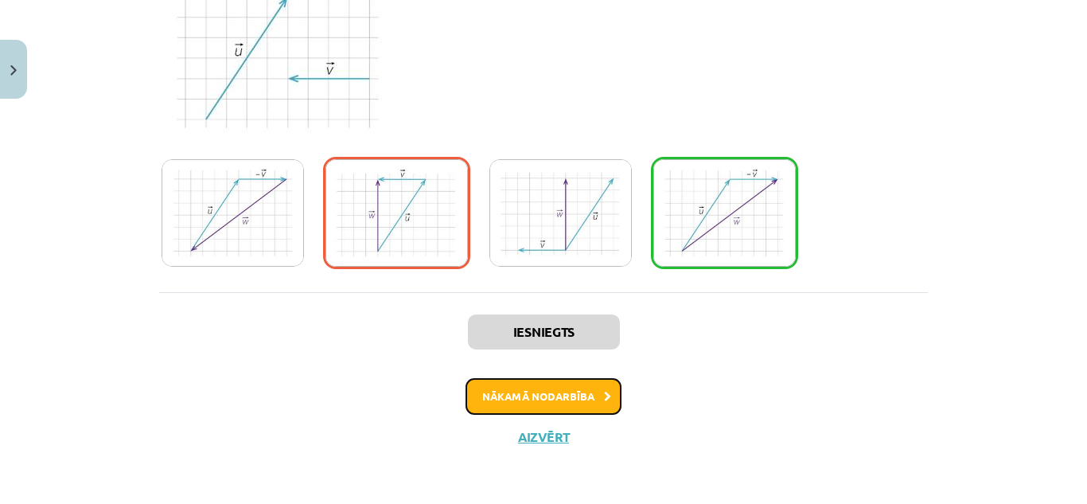
click at [540, 393] on button "Nākamā nodarbība" at bounding box center [544, 396] width 156 height 37
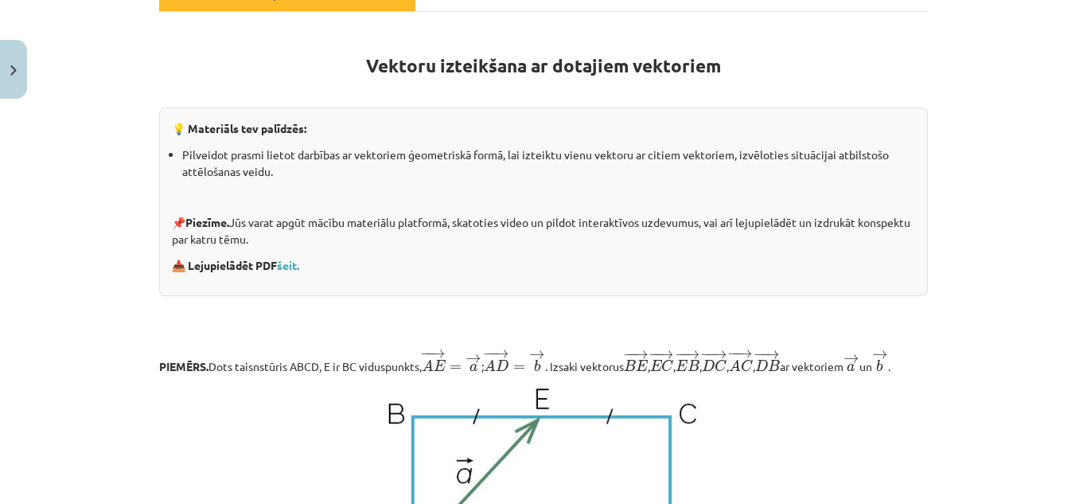
scroll to position [265, 0]
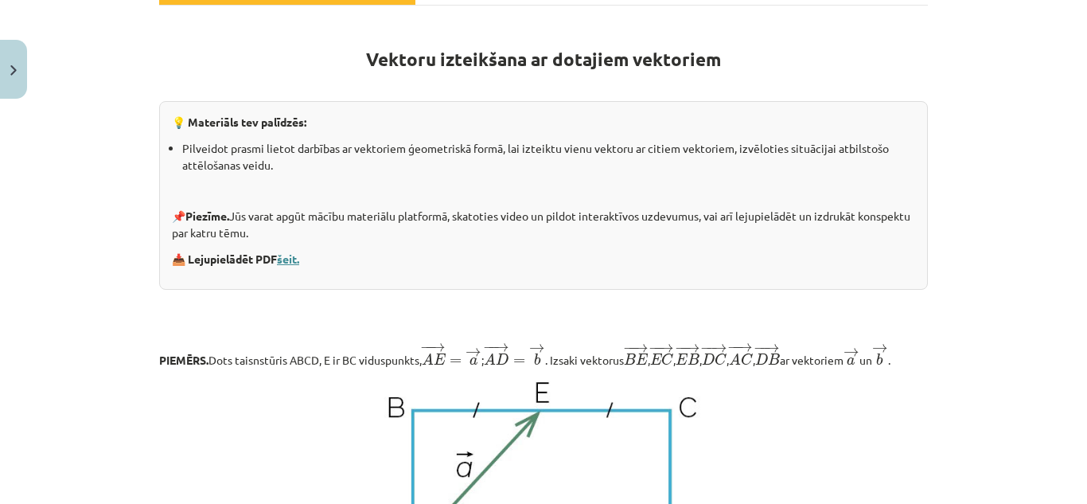
click at [289, 252] on link "šeit." at bounding box center [288, 259] width 22 height 14
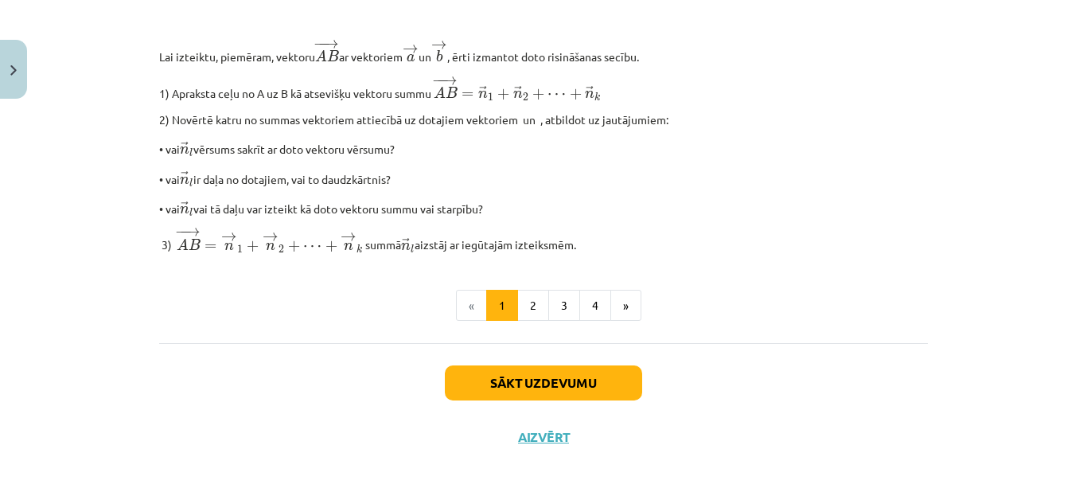
scroll to position [1394, 0]
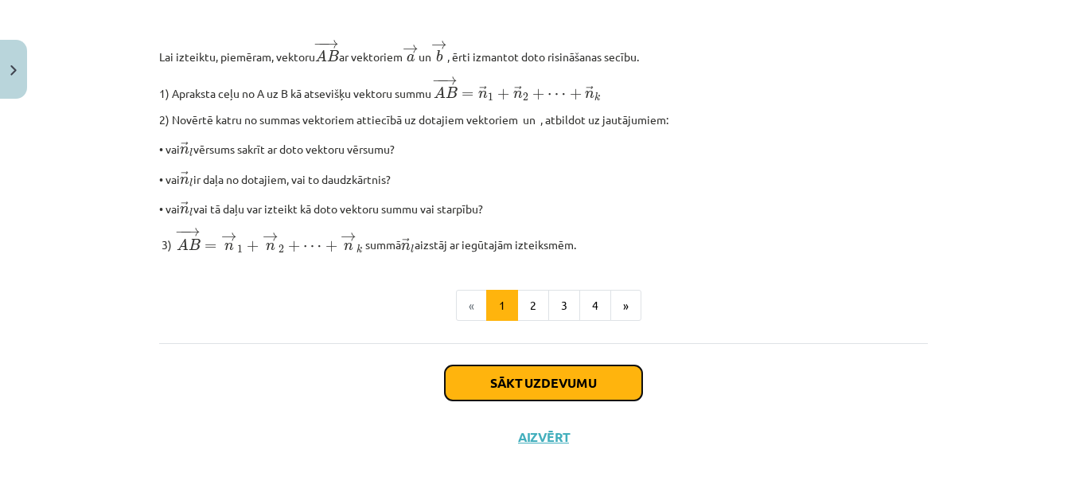
click at [469, 372] on button "Sākt uzdevumu" at bounding box center [543, 382] width 197 height 35
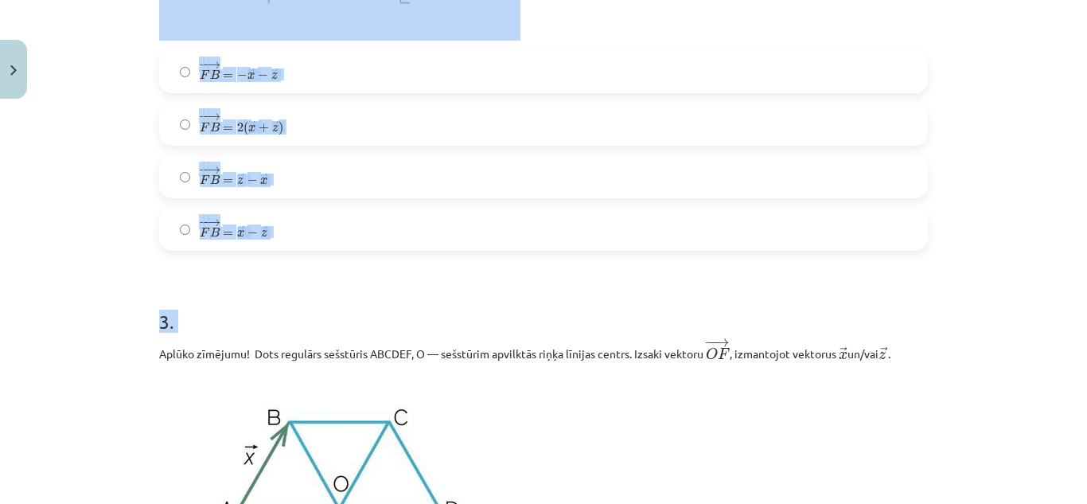
scroll to position [1172, 0]
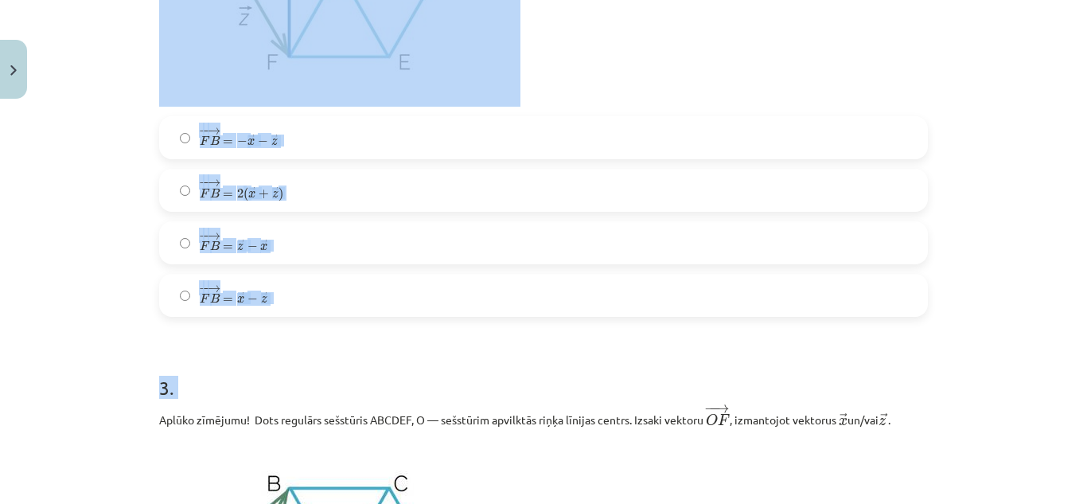
drag, startPoint x: 153, startPoint y: 13, endPoint x: 504, endPoint y: 9, distance: 351.0
click at [681, 377] on h1 "3 ." at bounding box center [543, 373] width 769 height 49
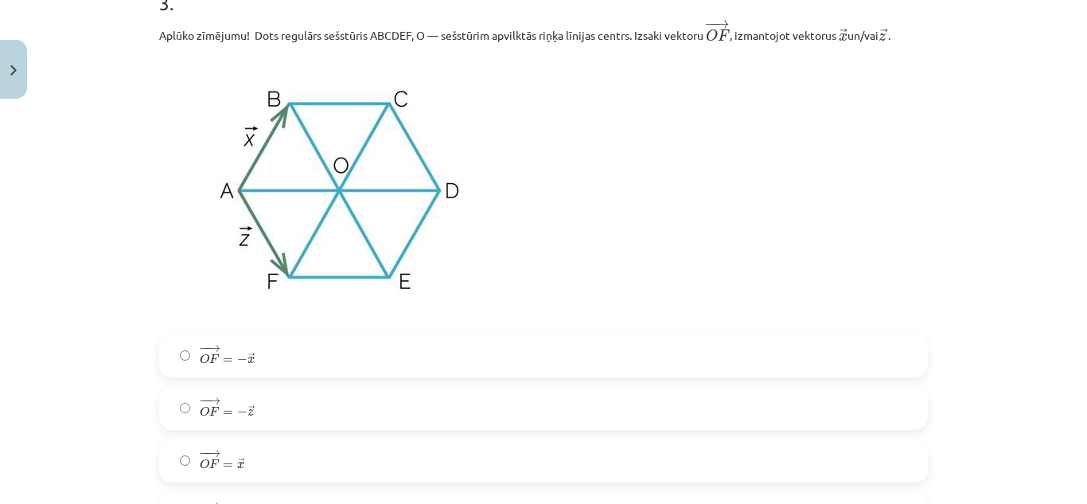
scroll to position [1563, 0]
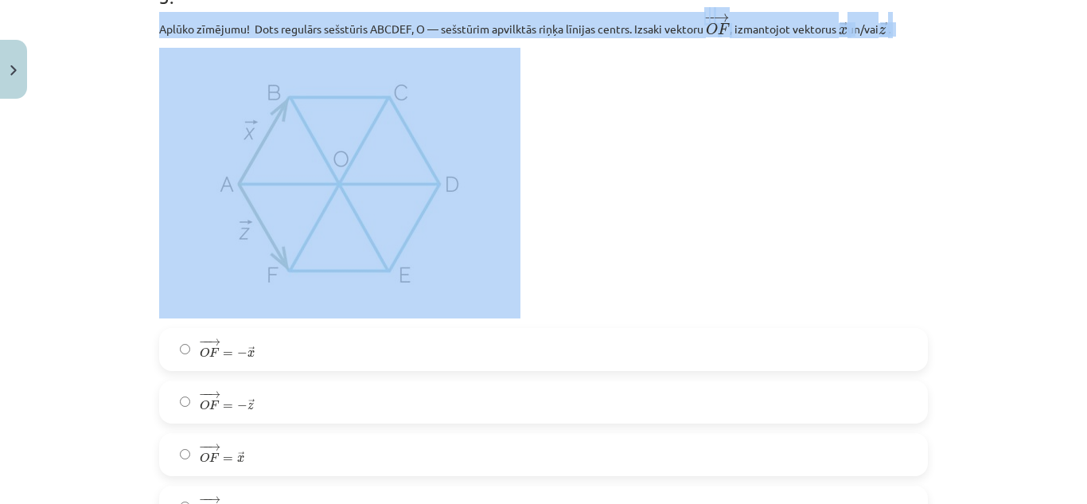
drag, startPoint x: 150, startPoint y: 26, endPoint x: 660, endPoint y: 28, distance: 509.4
click at [648, 39] on div "10 XP Saņemsi Sarežģīts 447 pilda Apraksts Uzdevums Palīdzība 1 . Aplūko zīmēju…" at bounding box center [544, 210] width 788 height 3335
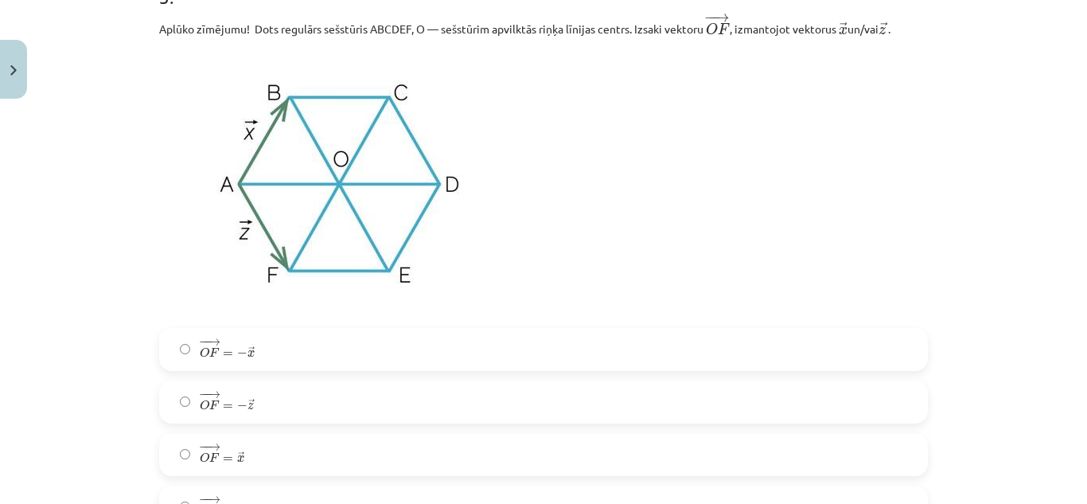
click at [583, 61] on p at bounding box center [543, 183] width 769 height 271
drag, startPoint x: 152, startPoint y: 25, endPoint x: 907, endPoint y: 28, distance: 754.5
click at [907, 28] on div "10 XP Saņemsi Sarežģīts 447 pilda Apraksts Uzdevums Palīdzība 1 . Aplūko zīmēju…" at bounding box center [544, 210] width 788 height 3335
copy p "Aplūko zīmējumu! Dots regulārs sešstūris ABCDEF, O — sešstūrim apvilktās riņķa …"
click at [907, 28] on p "Aplūko zīmējumu! Dots regulārs sešstūris ABCDEF, O — sešstūrim apvilktās riņķa …" at bounding box center [543, 25] width 769 height 26
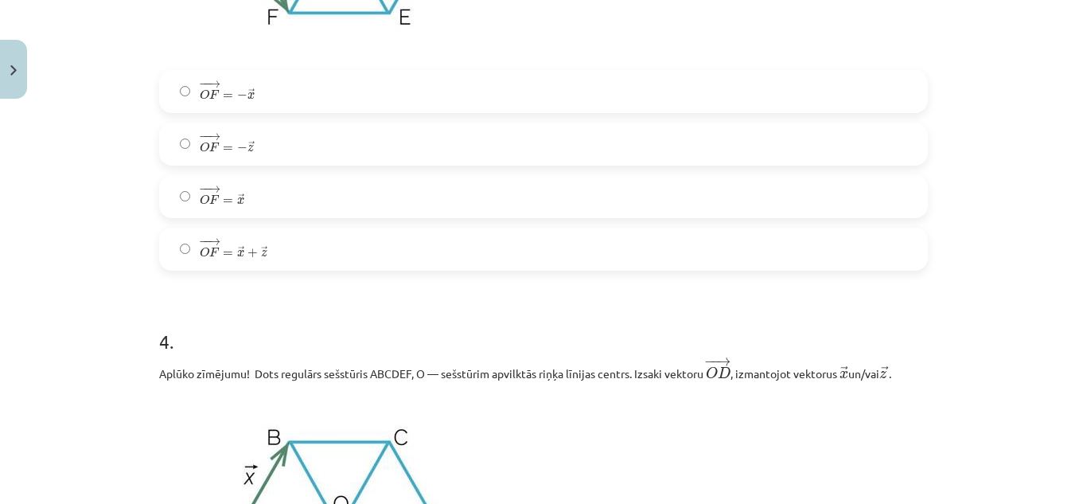
scroll to position [1958, 0]
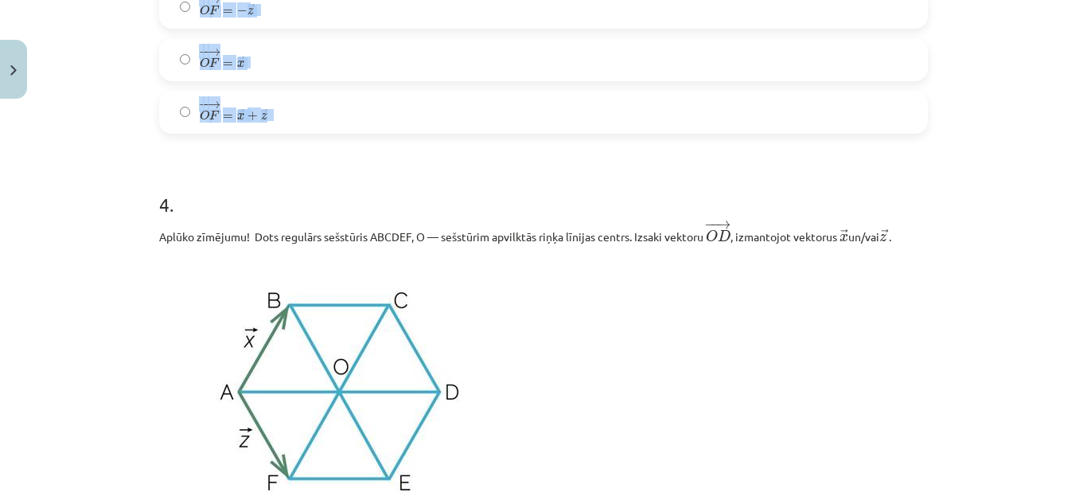
drag, startPoint x: 150, startPoint y: 33, endPoint x: 476, endPoint y: 108, distance: 335.0
copy div "Aplūko zīmējumu! Dots regulārs sešstūris ABCDEF, O — sešstūrim apvilktās riņķa …"
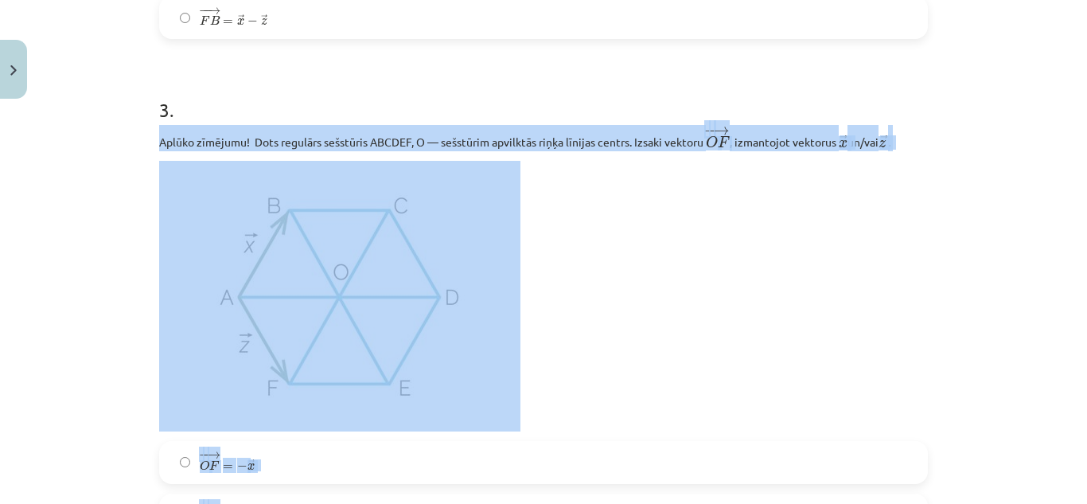
scroll to position [1555, 0]
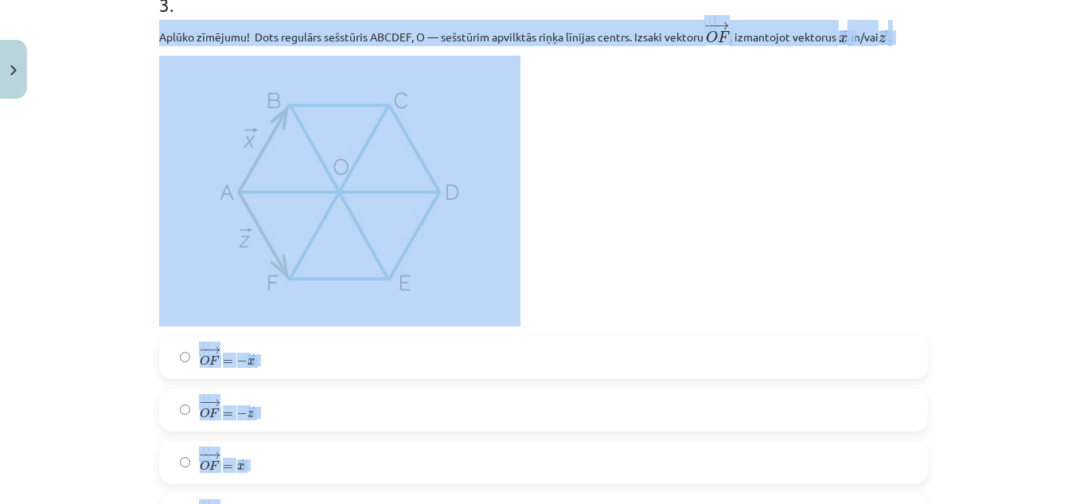
click at [365, 435] on div "− − → O F = − → x O F → = − x → − − → O F = − → z O F → = − z → − − → O F = → x…" at bounding box center [543, 436] width 769 height 201
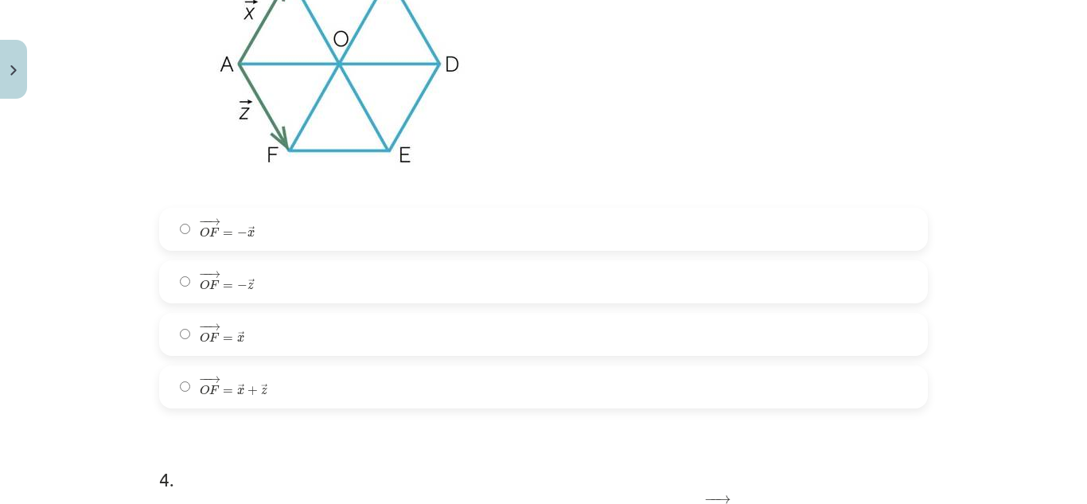
scroll to position [1690, 0]
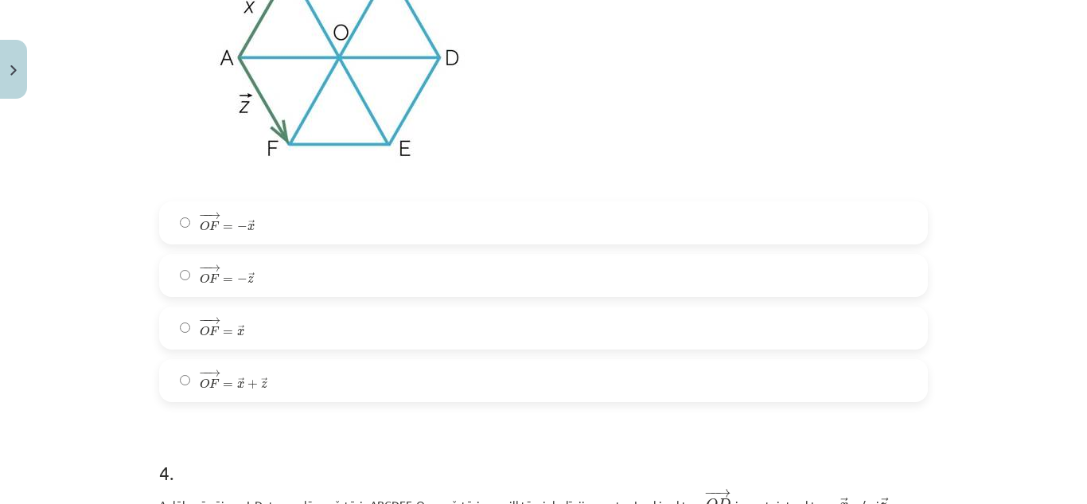
click at [471, 283] on label "− − → O F = − → z O F → = − z →" at bounding box center [544, 275] width 766 height 40
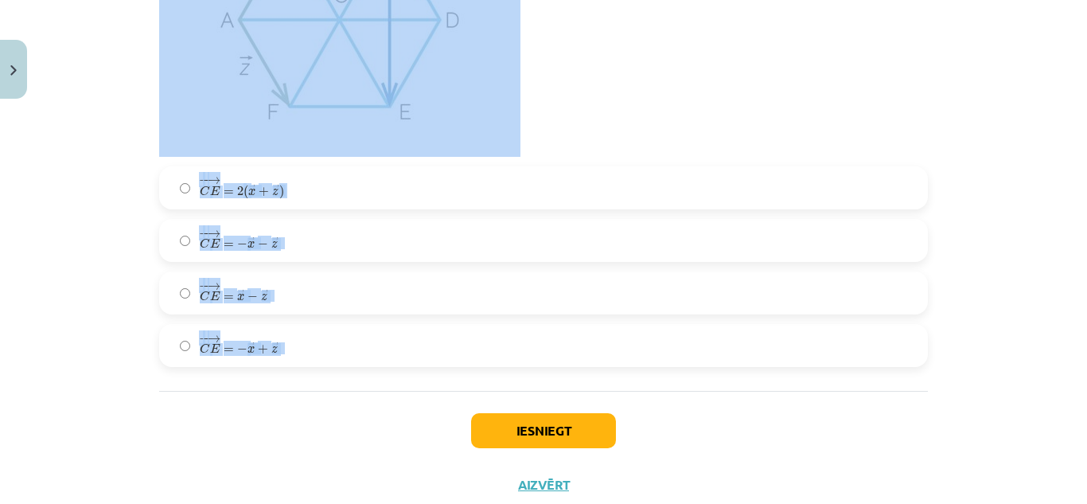
scroll to position [2935, 0]
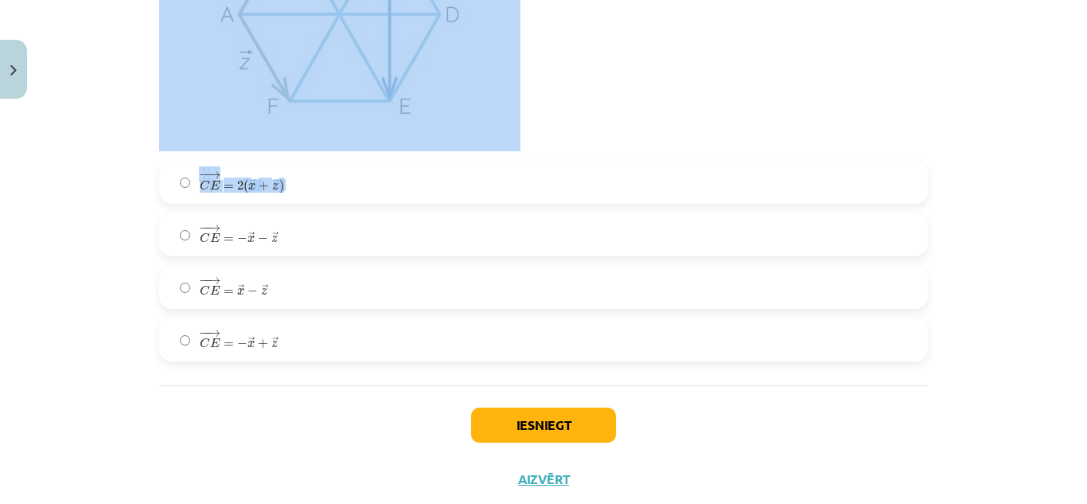
drag, startPoint x: 151, startPoint y: 36, endPoint x: 476, endPoint y: 183, distance: 356.6
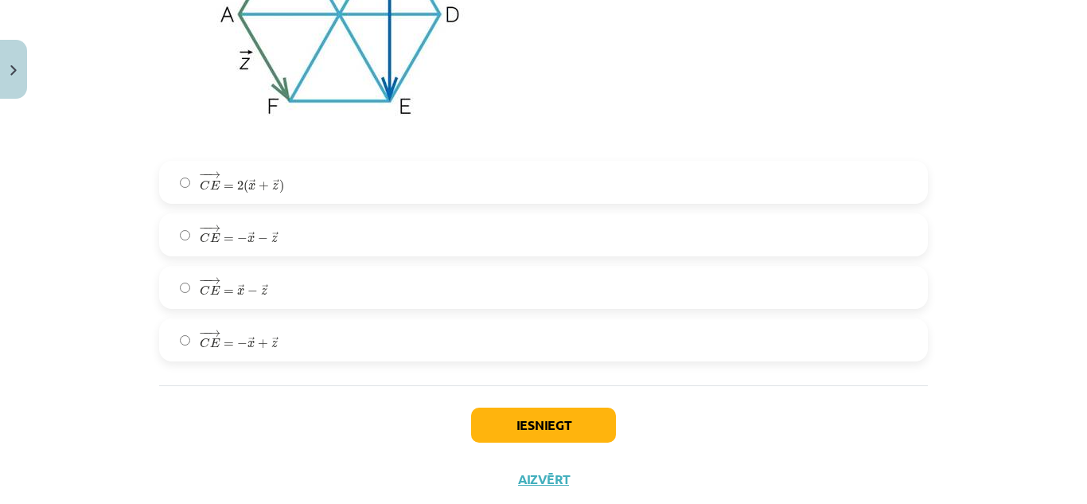
click at [476, 183] on label "− − → C E = 2 ( → x + → z ) C E → = 2 ( x → + z → )" at bounding box center [544, 182] width 766 height 40
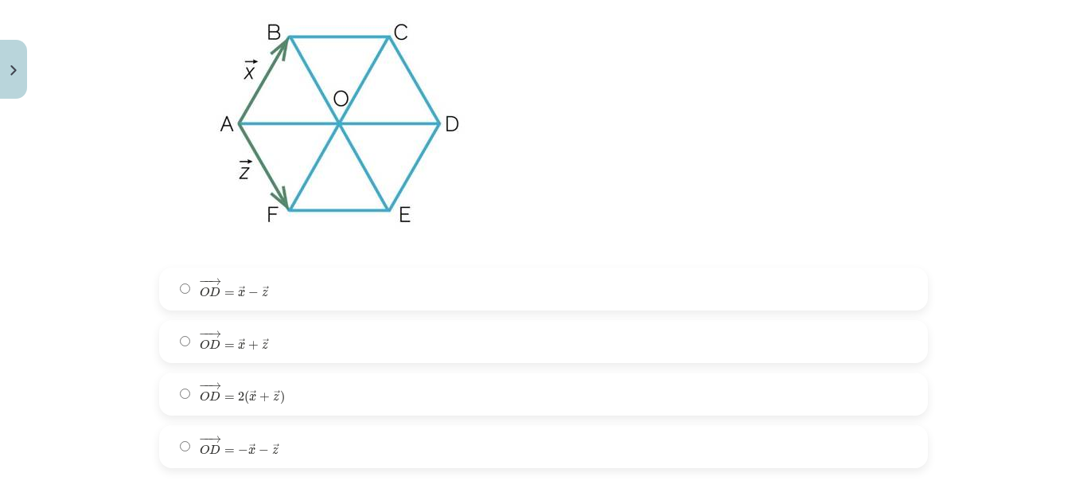
scroll to position [2355, 0]
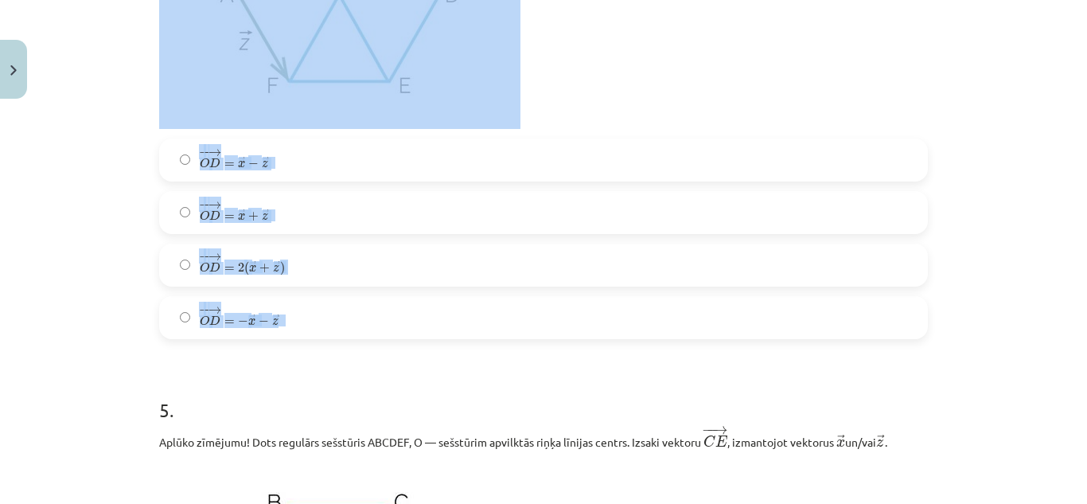
drag, startPoint x: 147, startPoint y: 23, endPoint x: 367, endPoint y: 326, distance: 374.5
copy div "Aplūko zīmējumu! Dots regulārs sešstūris ABCDEF, O — sešstūrim apvilktās riņķa …"
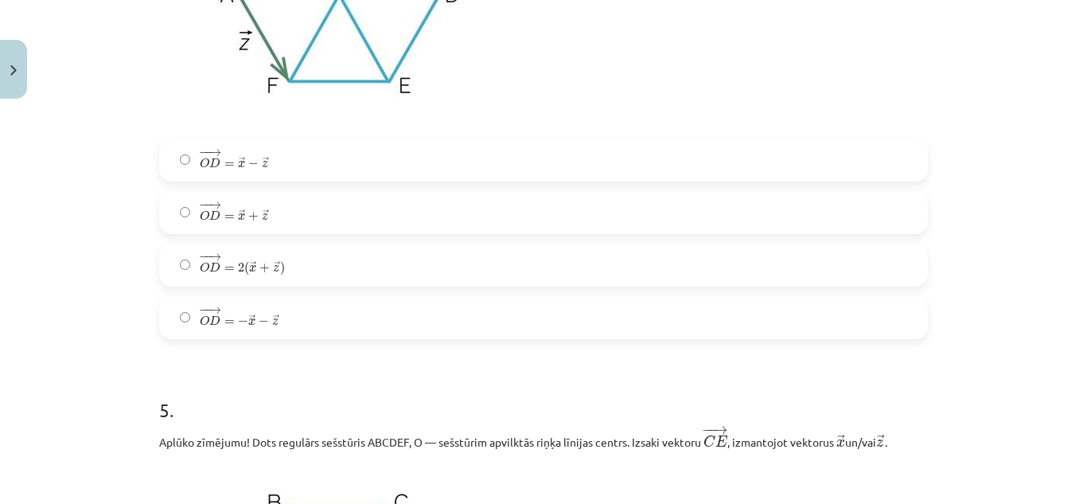
click at [330, 318] on label "− − → O D = − → x − → z O D → = − x → − z →" at bounding box center [544, 318] width 766 height 40
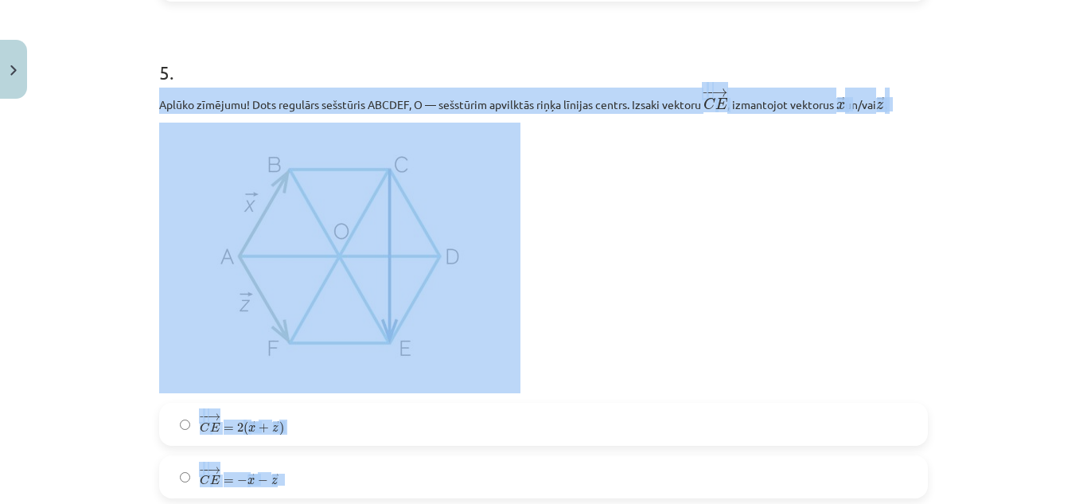
scroll to position [2981, 0]
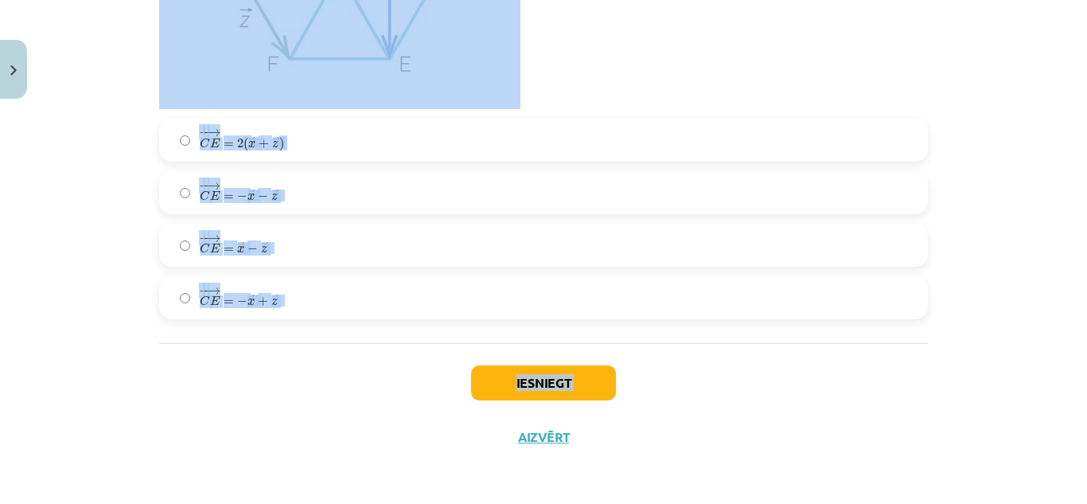
drag, startPoint x: 151, startPoint y: 151, endPoint x: 360, endPoint y: 403, distance: 326.7
copy div "Aplūko zīmējumu! Dots regulārs sešstūris ABCDEF, O — sešstūrim apvilktās riņķa …"
click at [360, 306] on label "− − → C E = − → x + → z C E → = − x → + z →" at bounding box center [544, 298] width 766 height 40
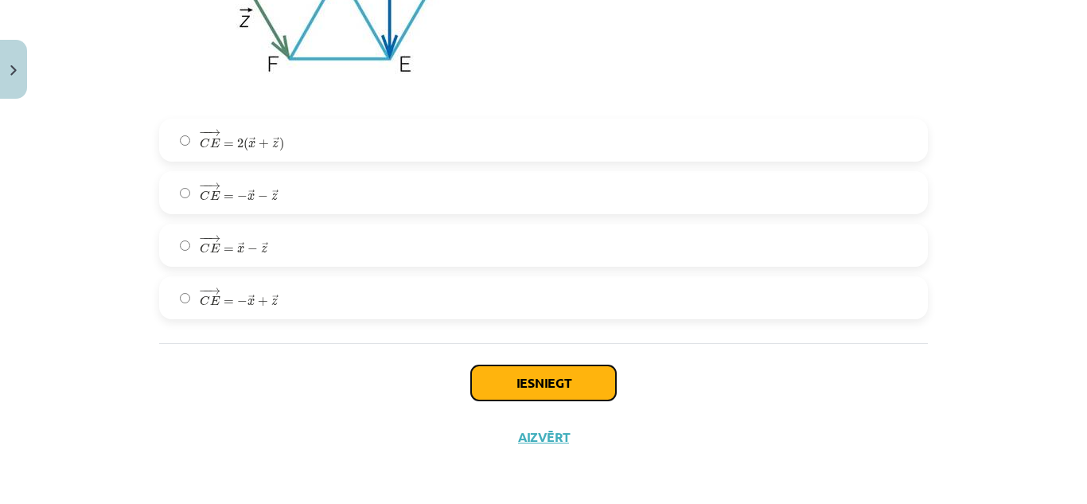
click at [505, 371] on button "Iesniegt" at bounding box center [543, 382] width 145 height 35
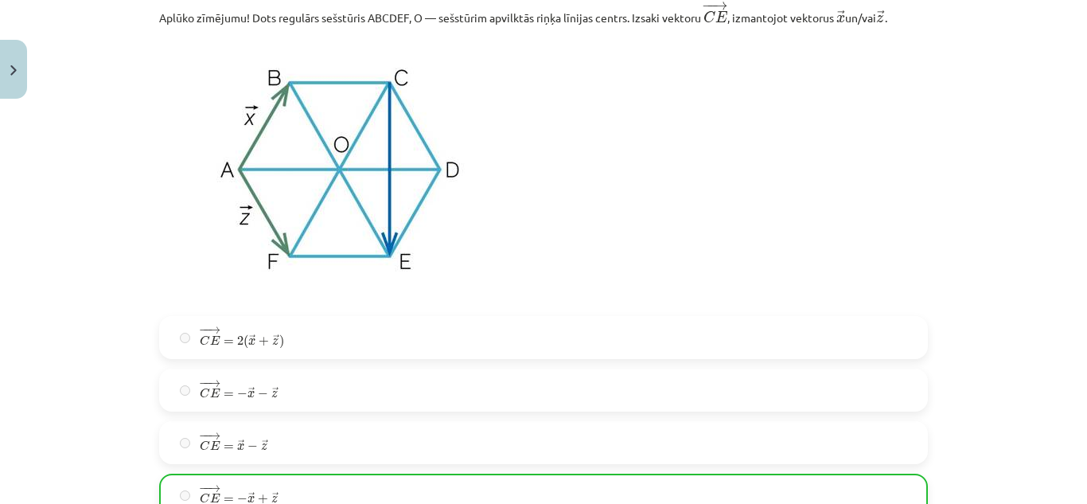
scroll to position [3032, 0]
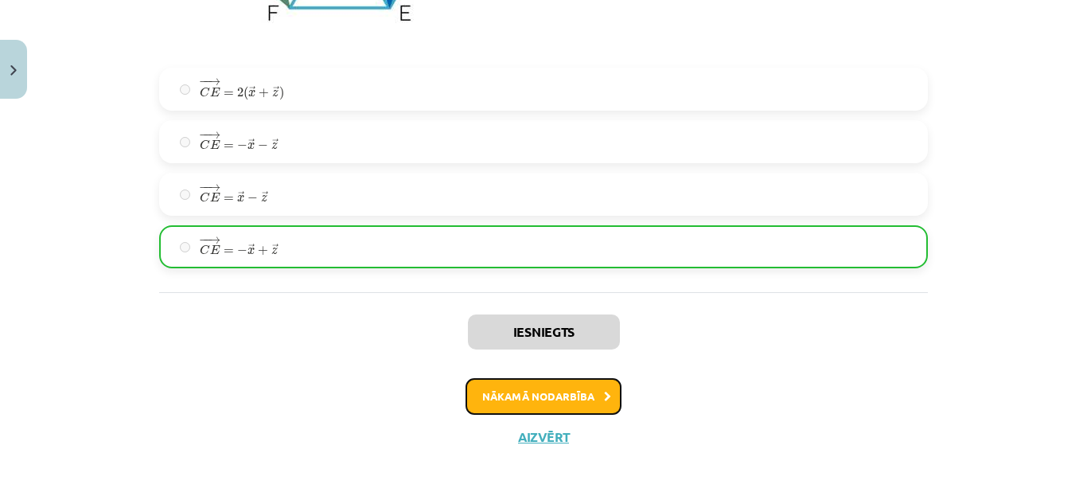
click at [585, 390] on button "Nākamā nodarbība" at bounding box center [544, 396] width 156 height 37
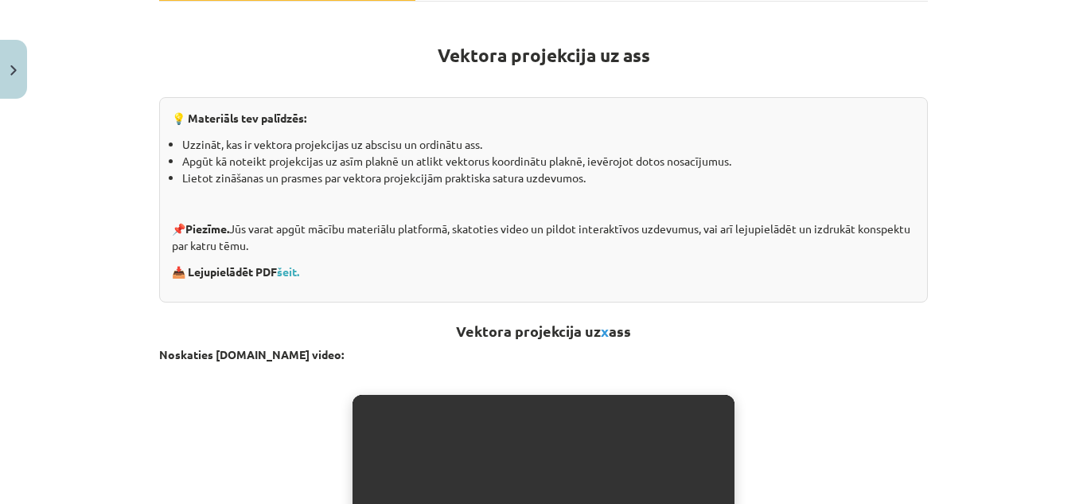
scroll to position [247, 0]
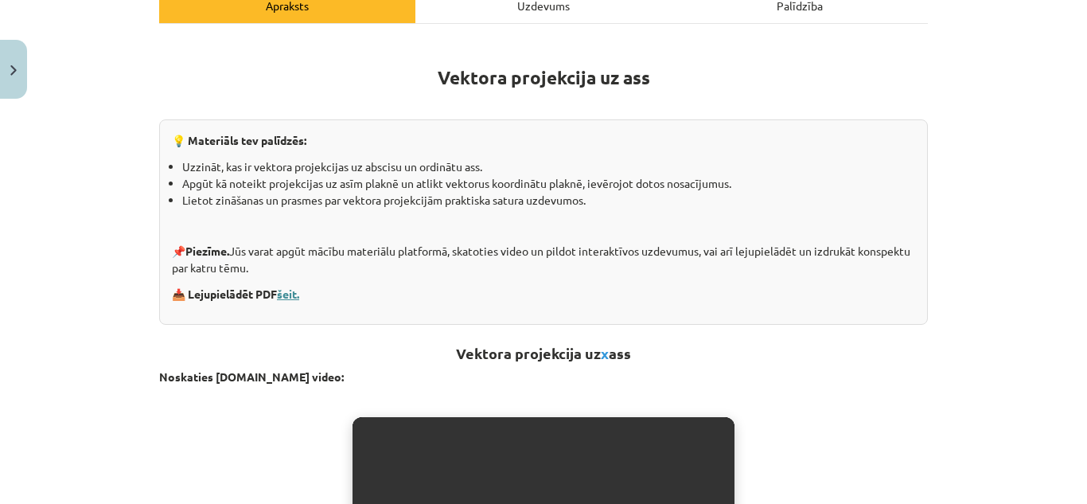
click at [287, 291] on link "šeit." at bounding box center [288, 294] width 22 height 14
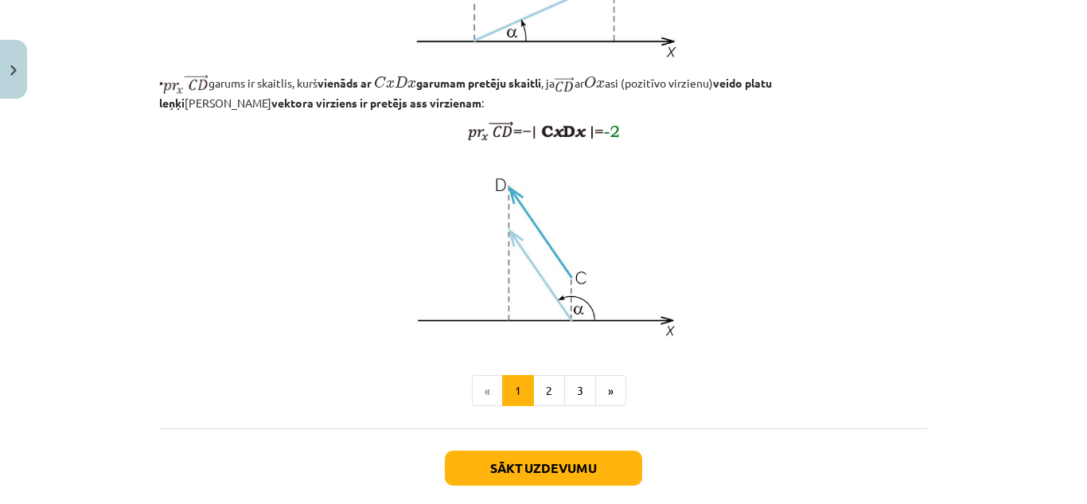
scroll to position [1269, 0]
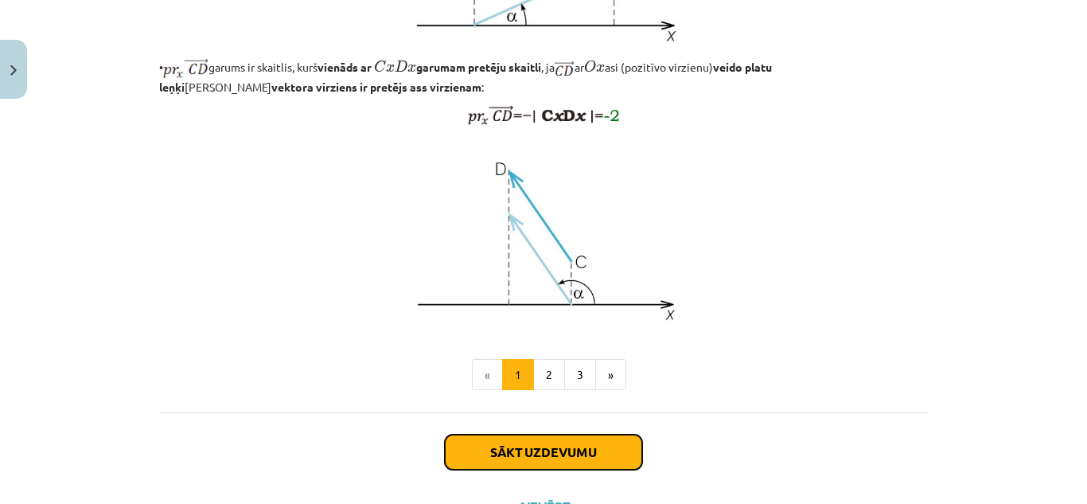
click at [575, 470] on button "Sākt uzdevumu" at bounding box center [543, 452] width 197 height 35
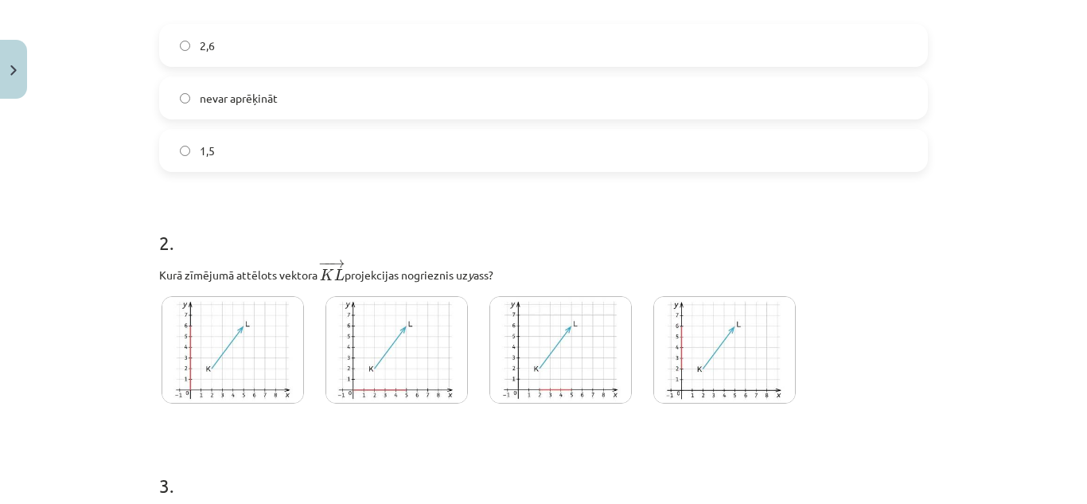
scroll to position [770, 0]
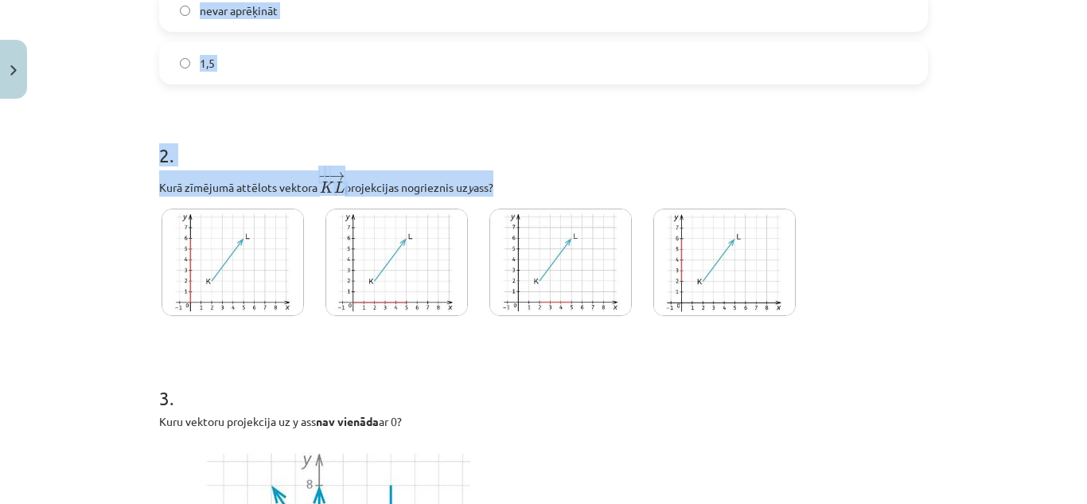
drag, startPoint x: 147, startPoint y: 164, endPoint x: 528, endPoint y: 170, distance: 380.5
click at [528, 170] on div "5 XP Saņemsi Sarežģīts 447 pilda Apraksts Uzdevums Palīdzība 1 . Aplūko zīmējum…" at bounding box center [544, 226] width 788 height 1782
click at [524, 132] on h1 "2 ." at bounding box center [543, 140] width 769 height 49
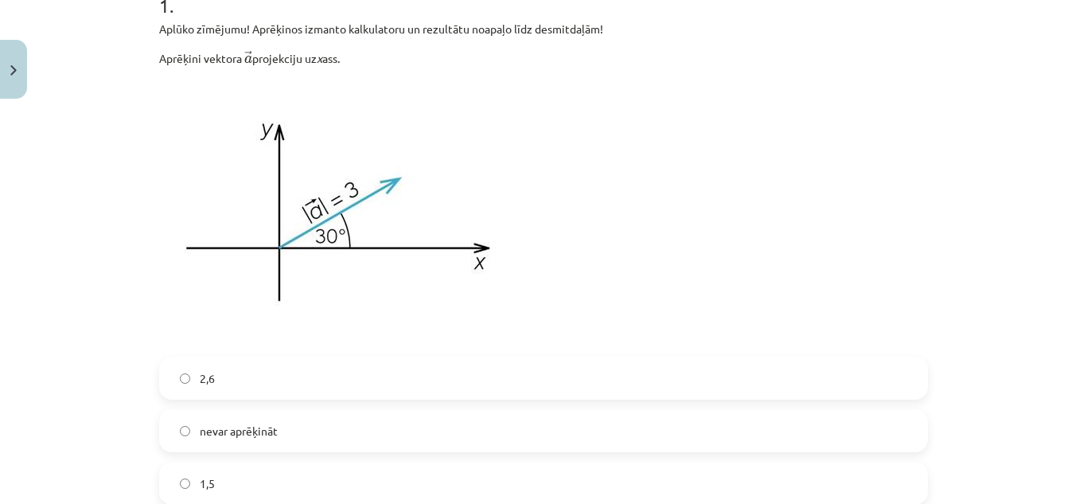
scroll to position [360, 0]
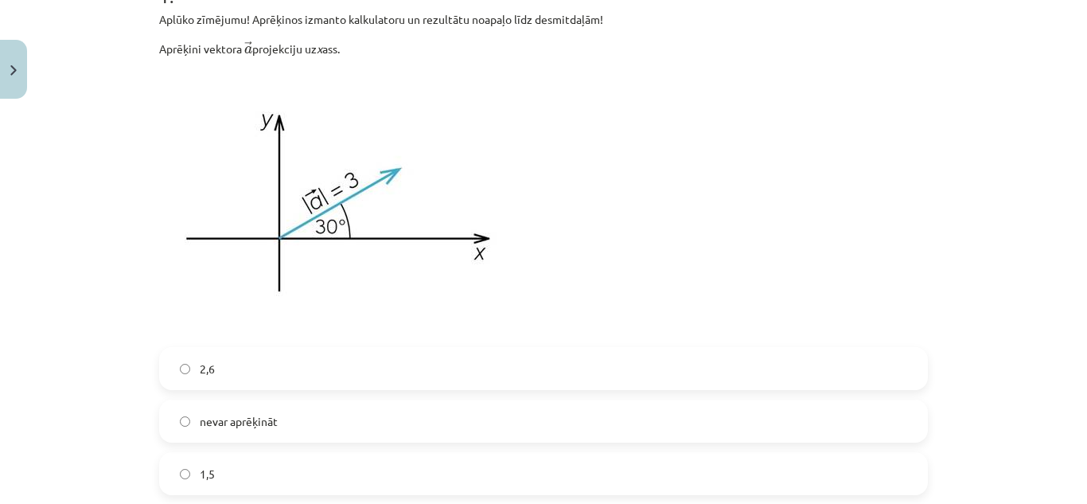
click at [349, 483] on label "1,5" at bounding box center [544, 474] width 766 height 40
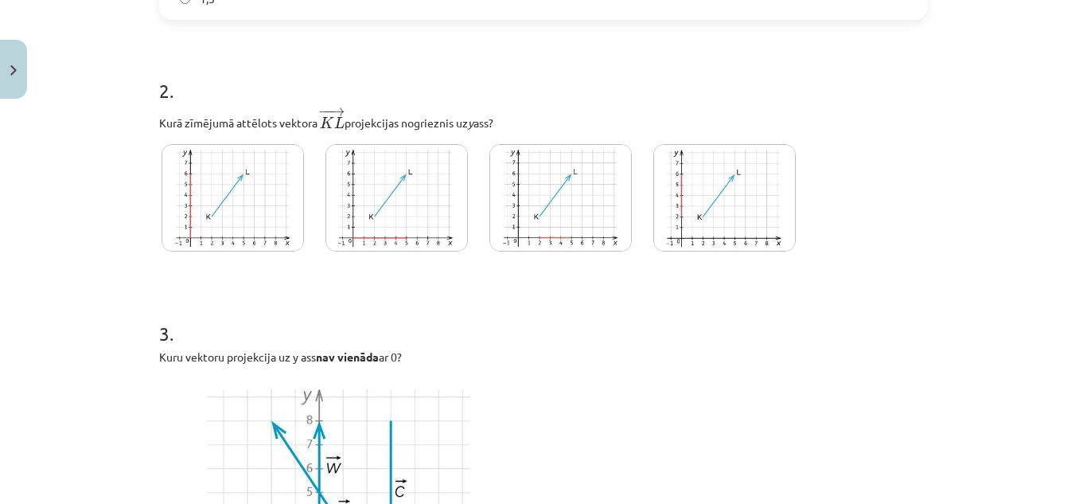
scroll to position [842, 0]
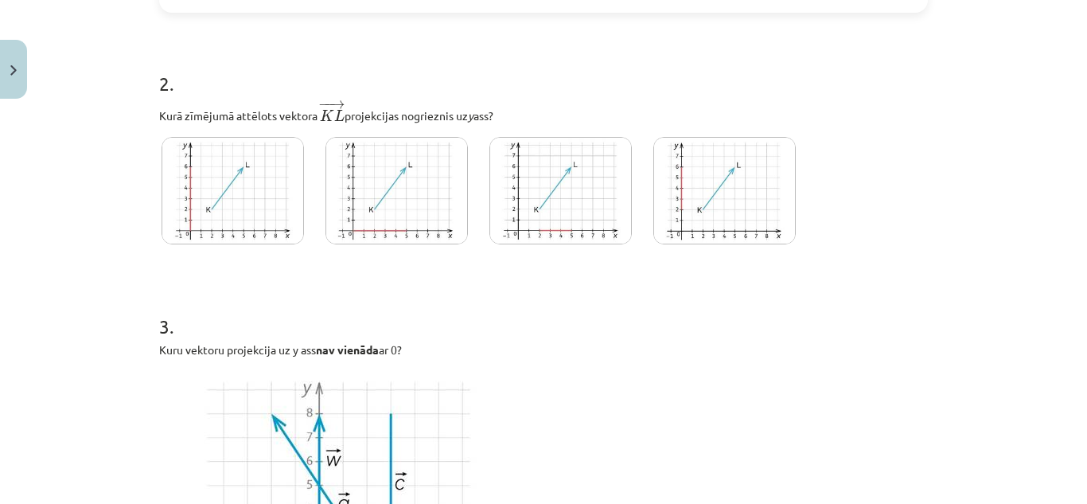
click at [746, 211] on img at bounding box center [724, 190] width 142 height 107
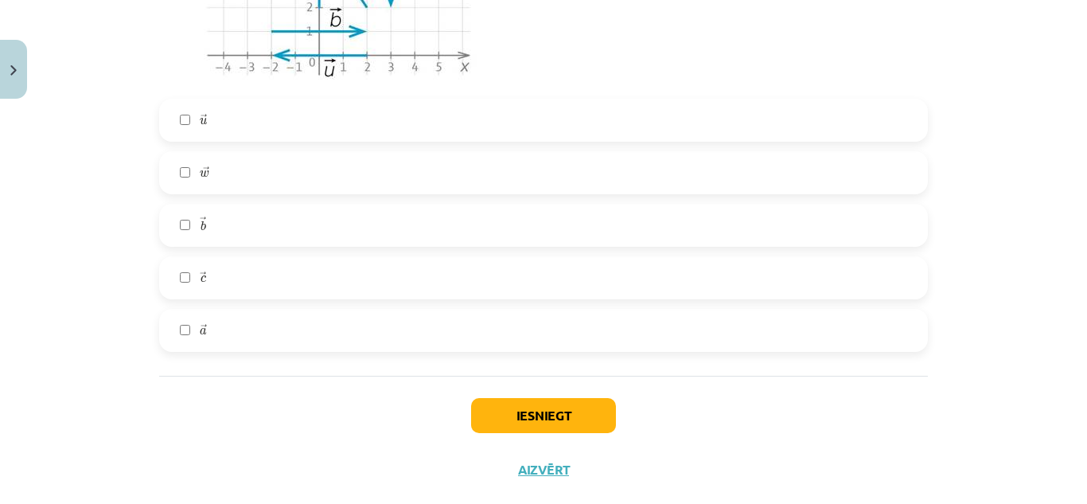
scroll to position [1407, 0]
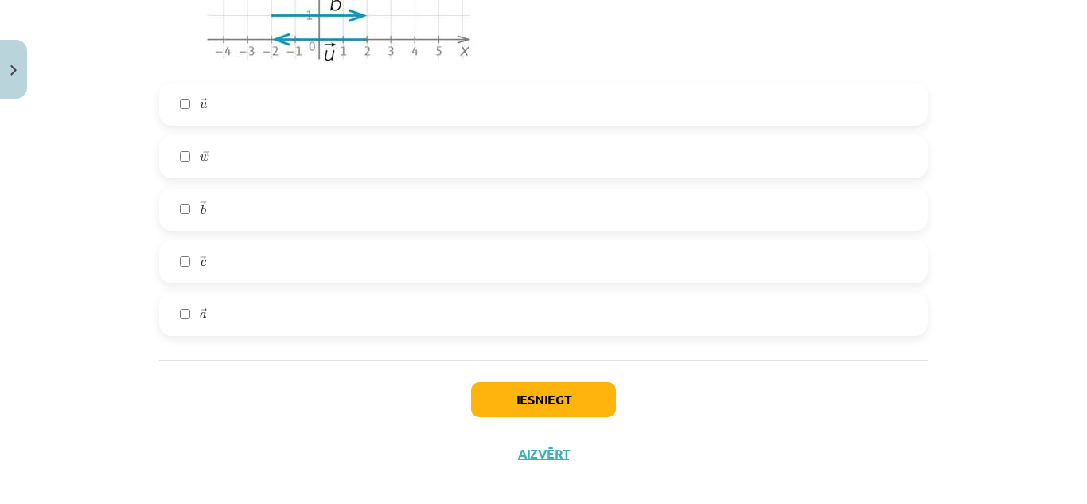
click at [560, 274] on label "→ c c →" at bounding box center [544, 262] width 766 height 40
click at [529, 409] on button "Iesniegt" at bounding box center [543, 399] width 145 height 35
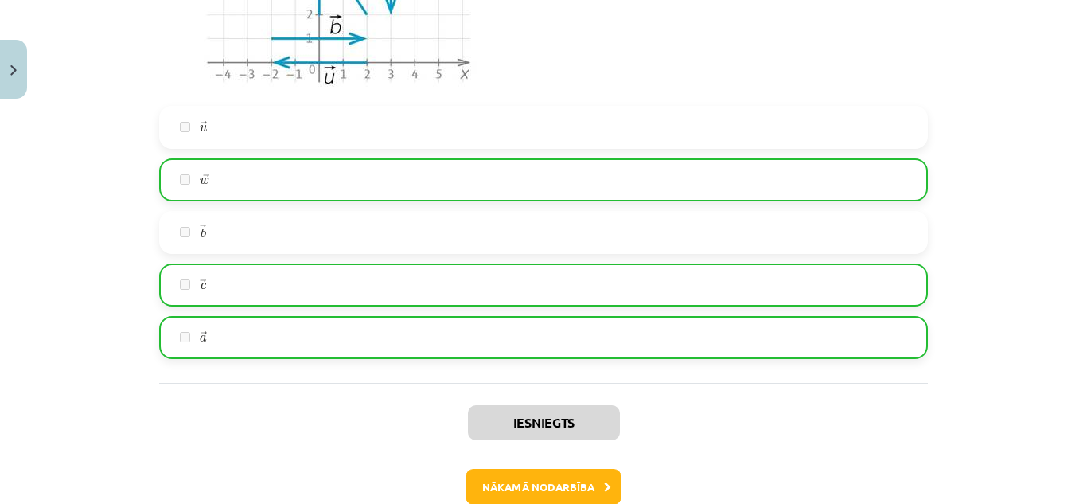
scroll to position [1447, 0]
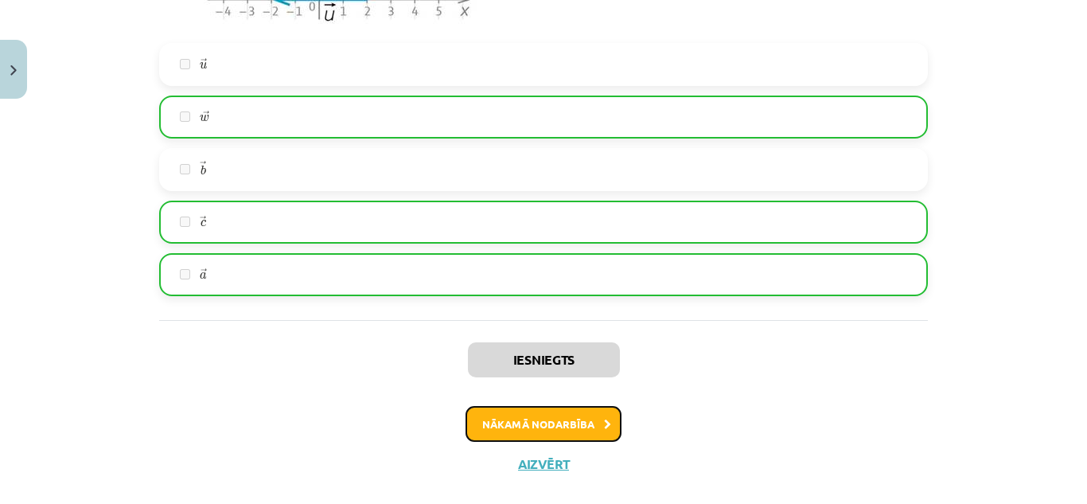
click at [575, 431] on button "Nākamā nodarbība" at bounding box center [544, 424] width 156 height 37
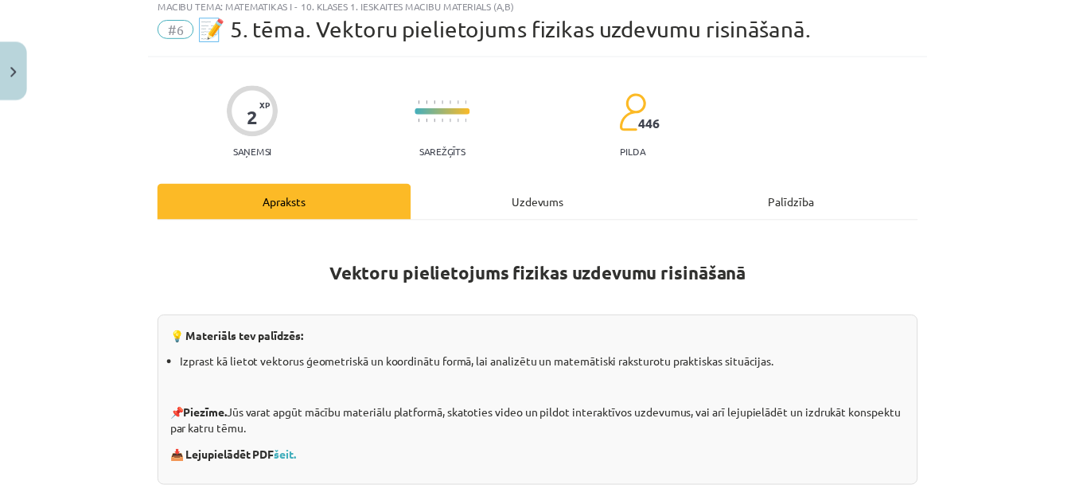
scroll to position [40, 0]
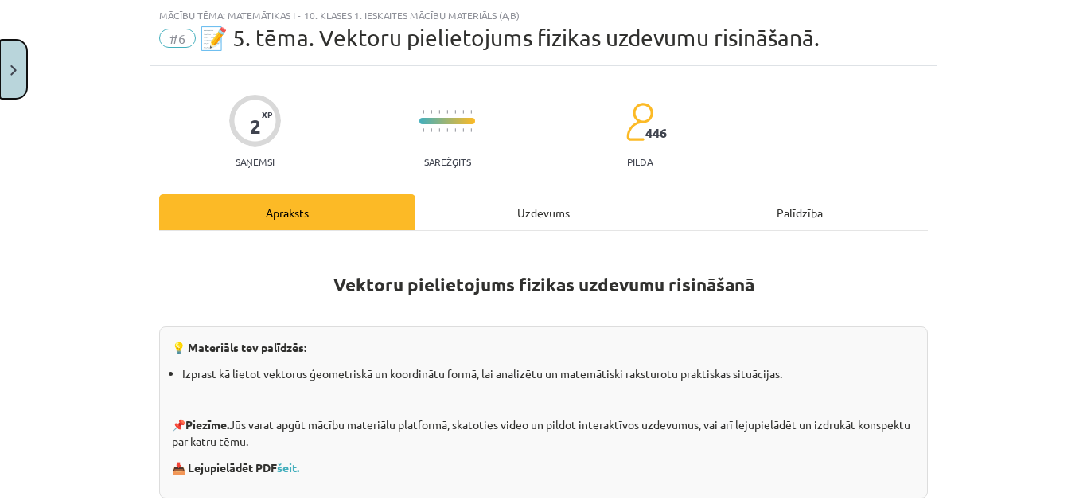
click at [14, 57] on button "Close" at bounding box center [13, 69] width 27 height 59
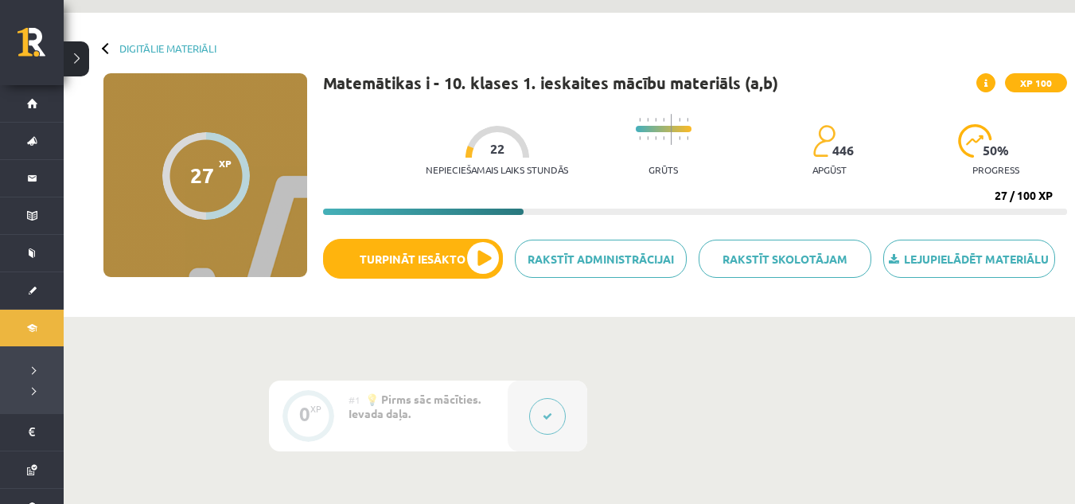
scroll to position [45, 0]
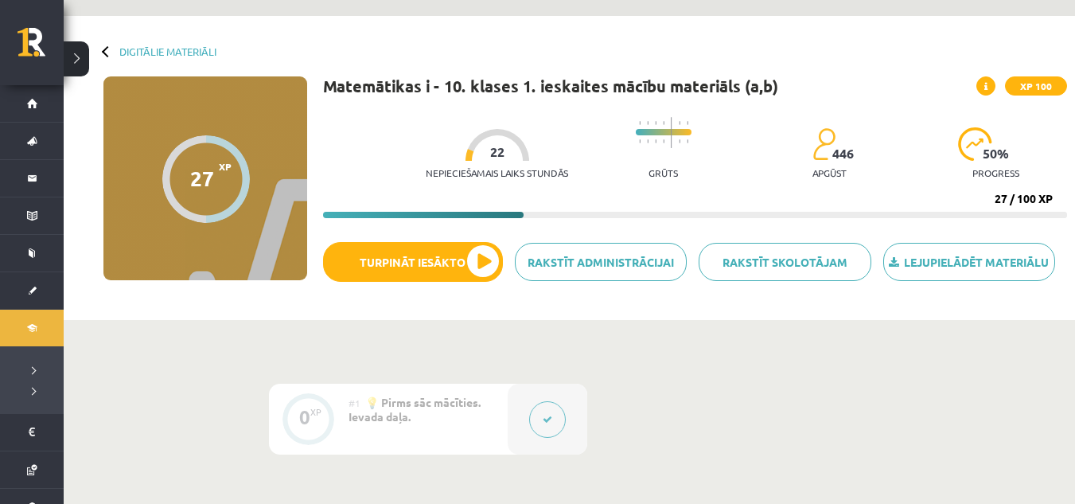
click at [164, 45] on div "Digitālie materiāli 27 XP XP 100 27 / 100 XP Matemātikas i - 10. klases 1. iesk…" at bounding box center [570, 168] width 1012 height 304
click at [104, 51] on div at bounding box center [107, 50] width 11 height 11
click at [79, 57] on button at bounding box center [76, 58] width 25 height 35
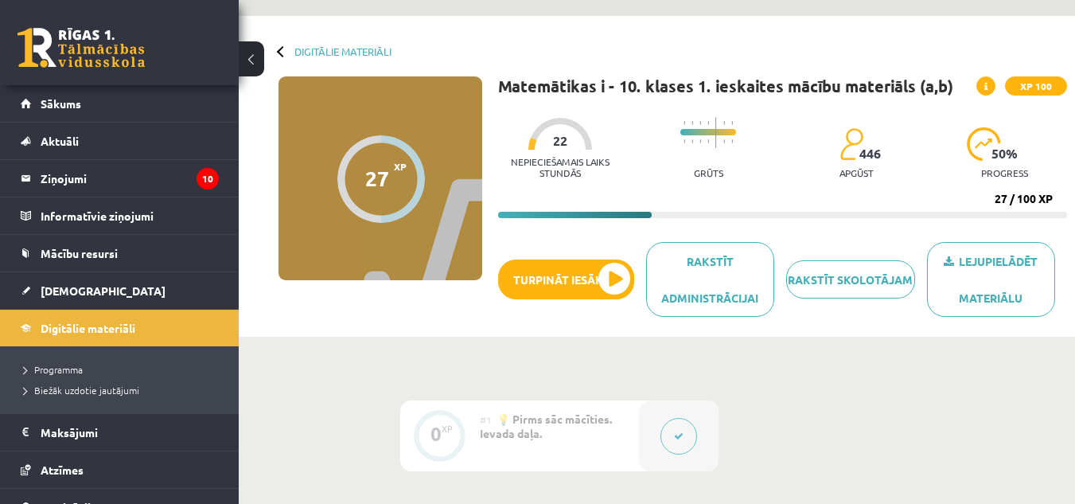
click at [283, 52] on div at bounding box center [282, 50] width 11 height 11
click at [280, 53] on div at bounding box center [282, 50] width 11 height 11
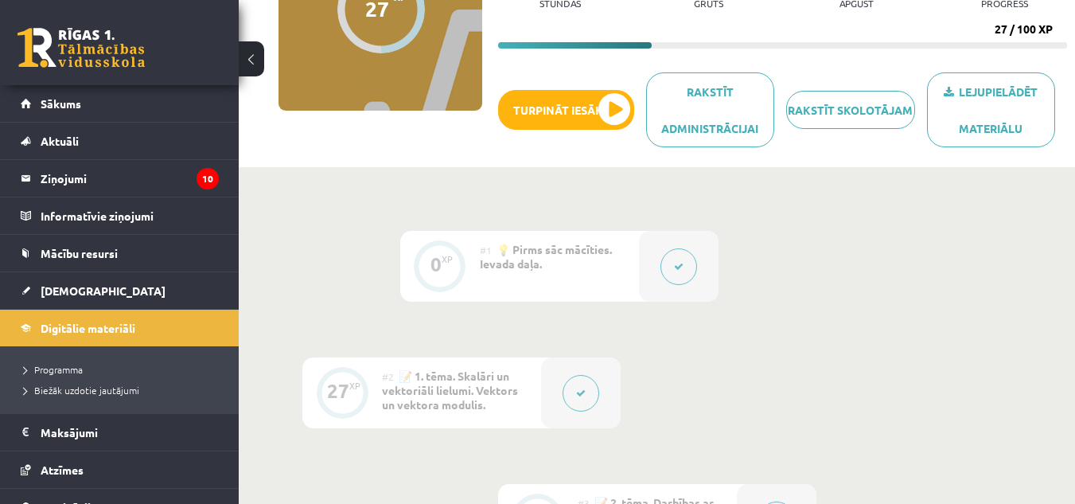
scroll to position [0, 0]
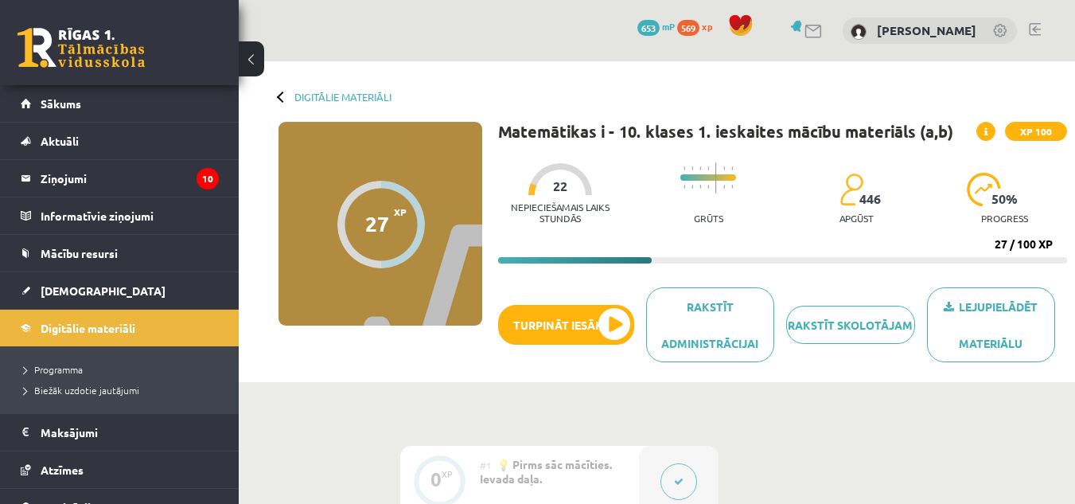
click at [242, 53] on button at bounding box center [251, 58] width 25 height 35
